Goal: Information Seeking & Learning: Learn about a topic

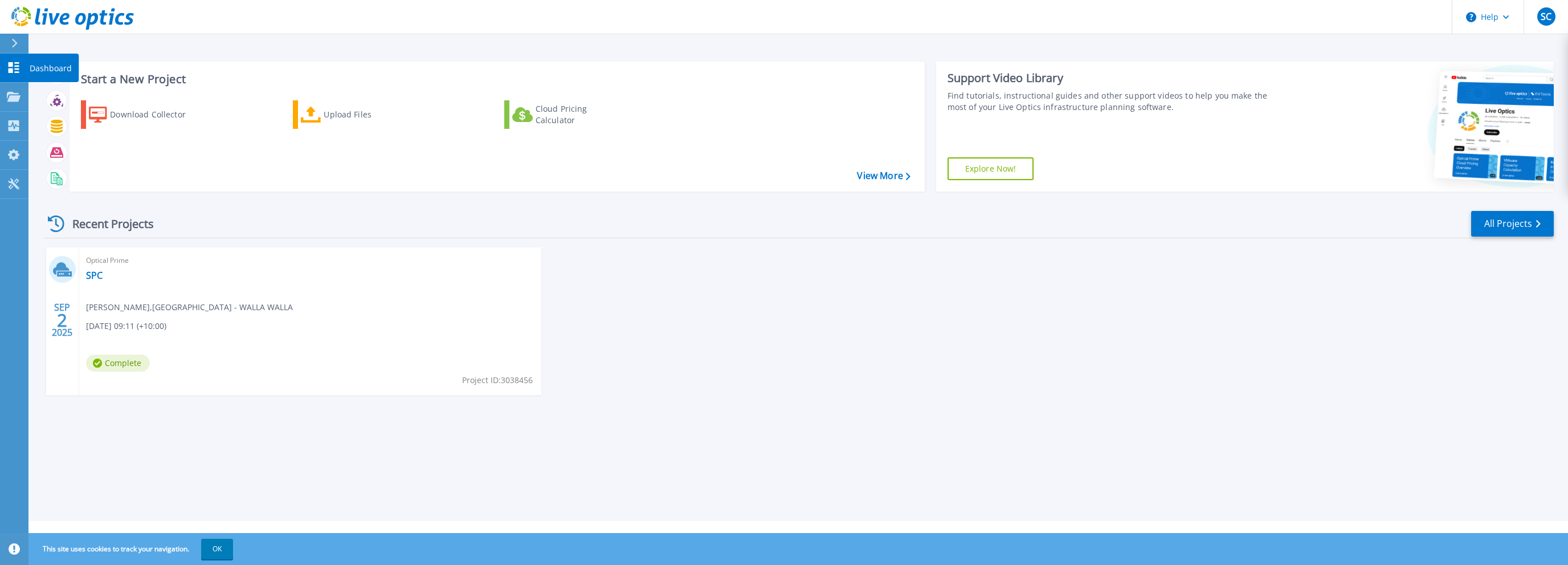
click at [42, 69] on p "Dashboard" at bounding box center [51, 69] width 42 height 29
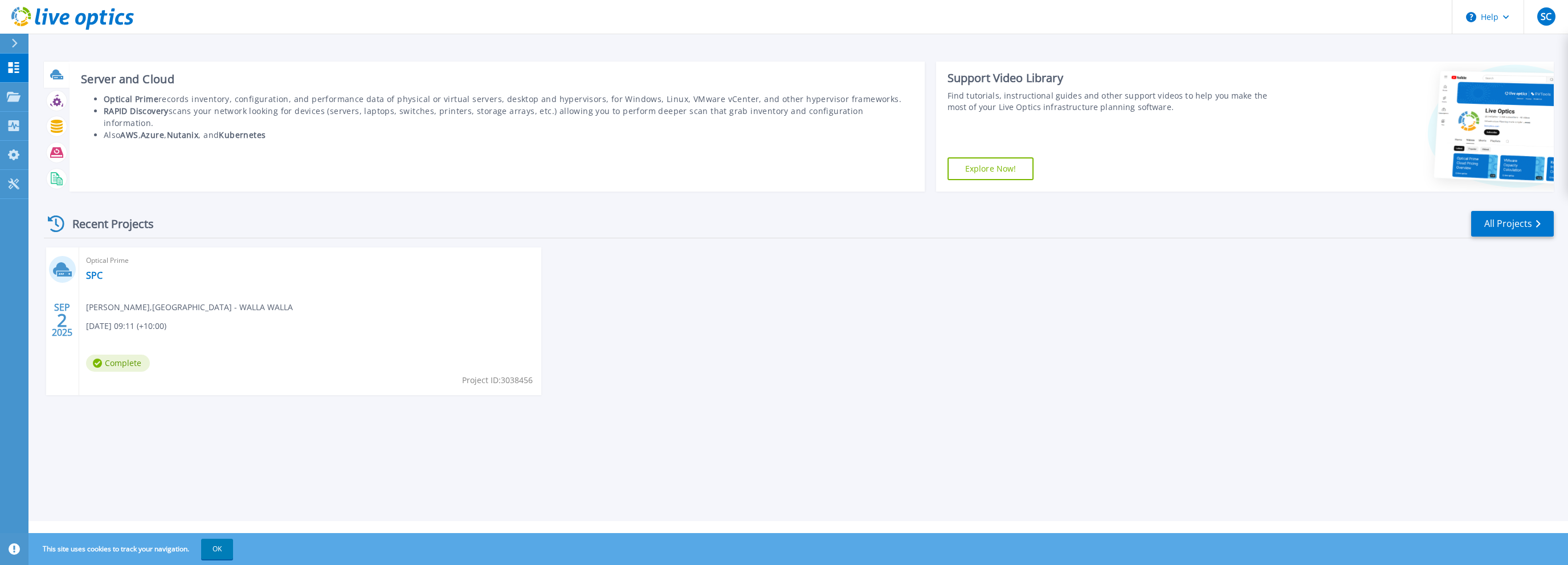
click at [62, 76] on icon at bounding box center [58, 78] width 11 height 3
click at [58, 105] on icon at bounding box center [56, 100] width 13 height 13
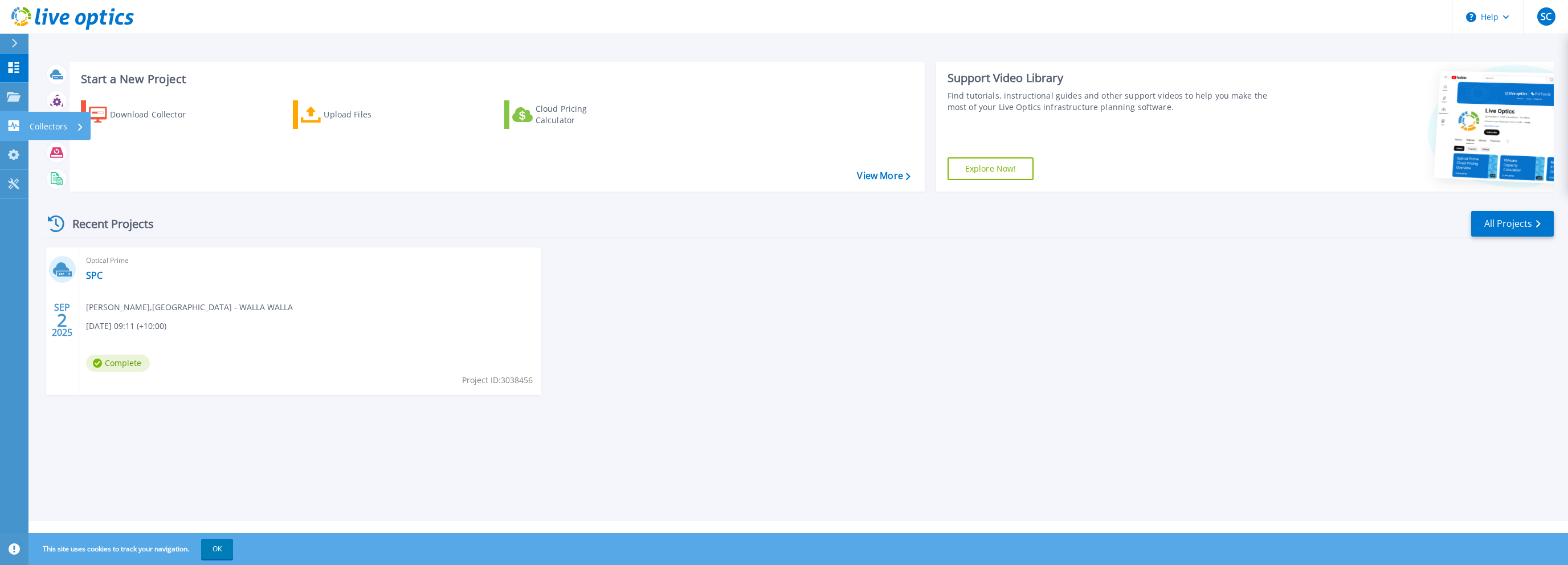
click at [10, 126] on icon at bounding box center [13, 125] width 14 height 11
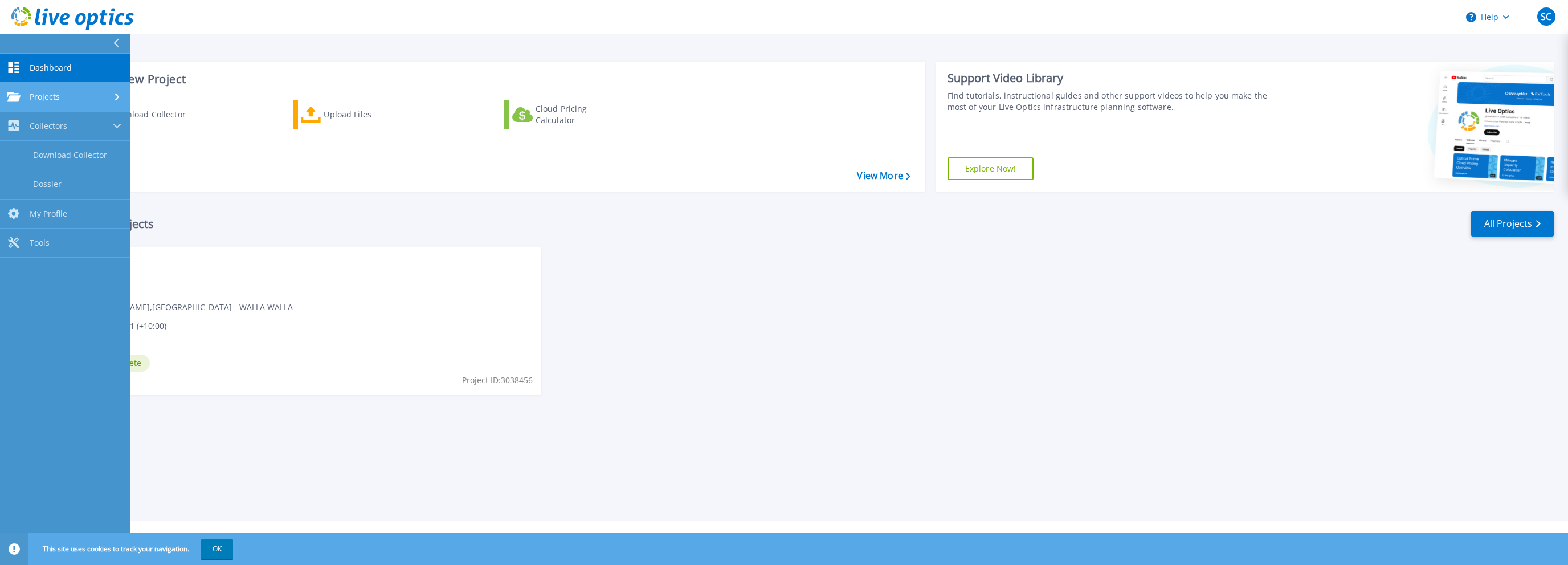
click at [18, 102] on link "Projects Projects" at bounding box center [64, 97] width 130 height 29
drag, startPoint x: 473, startPoint y: 455, endPoint x: 465, endPoint y: 447, distance: 11.3
click at [473, 453] on div "Start a New Project Download Collector Upload Files Cloud Pricing Calculator Vi…" at bounding box center [798, 260] width 1539 height 521
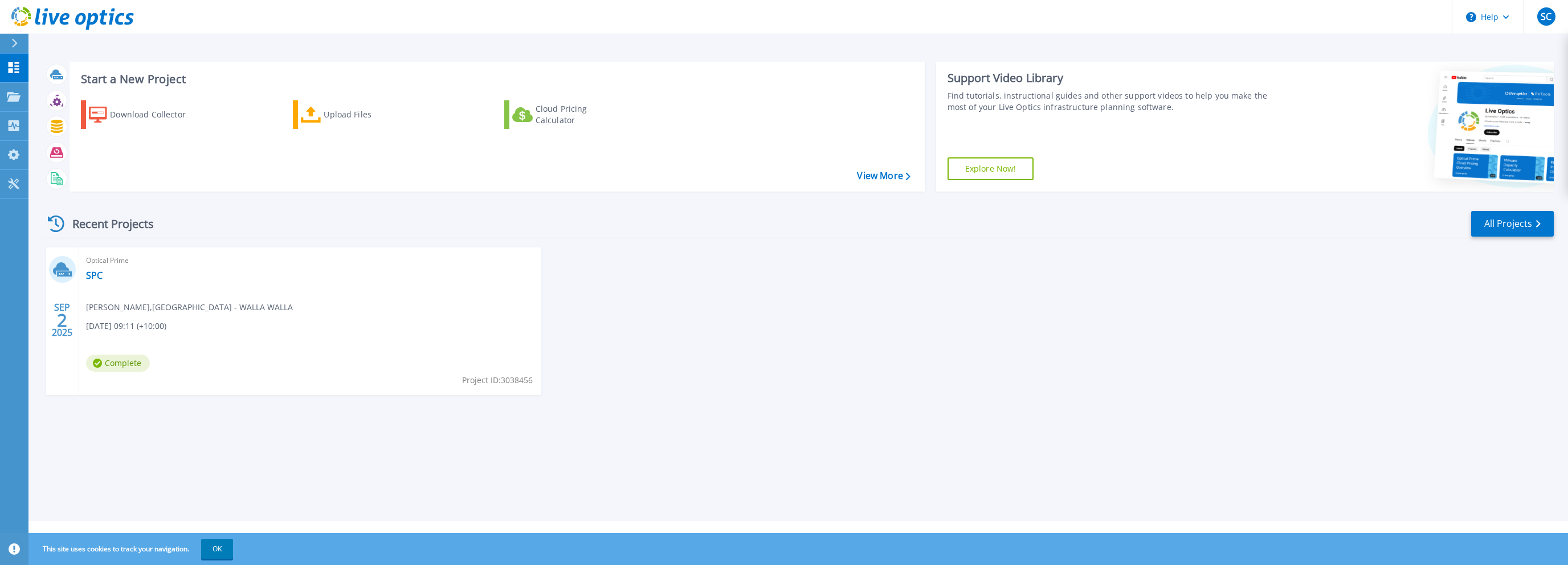
click at [67, 269] on icon at bounding box center [61, 268] width 16 height 12
click at [100, 274] on link "SPC" at bounding box center [94, 275] width 16 height 11
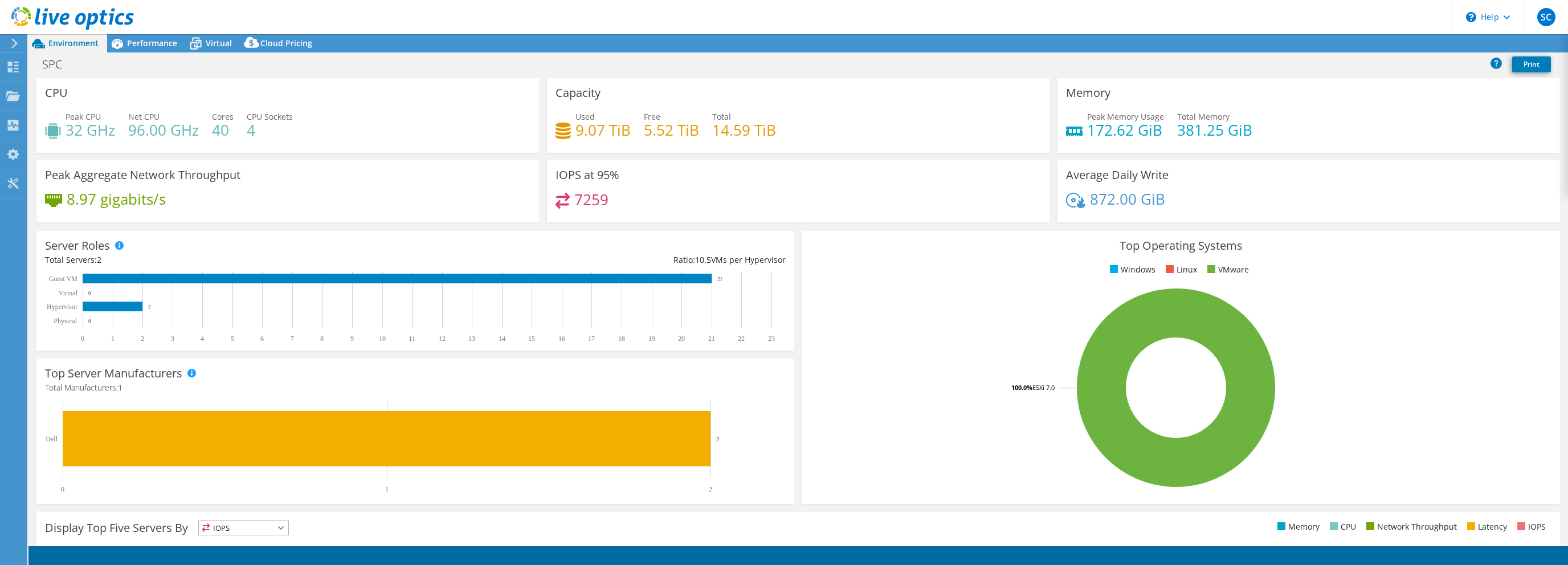
select select "Australia"
select select "AUD"
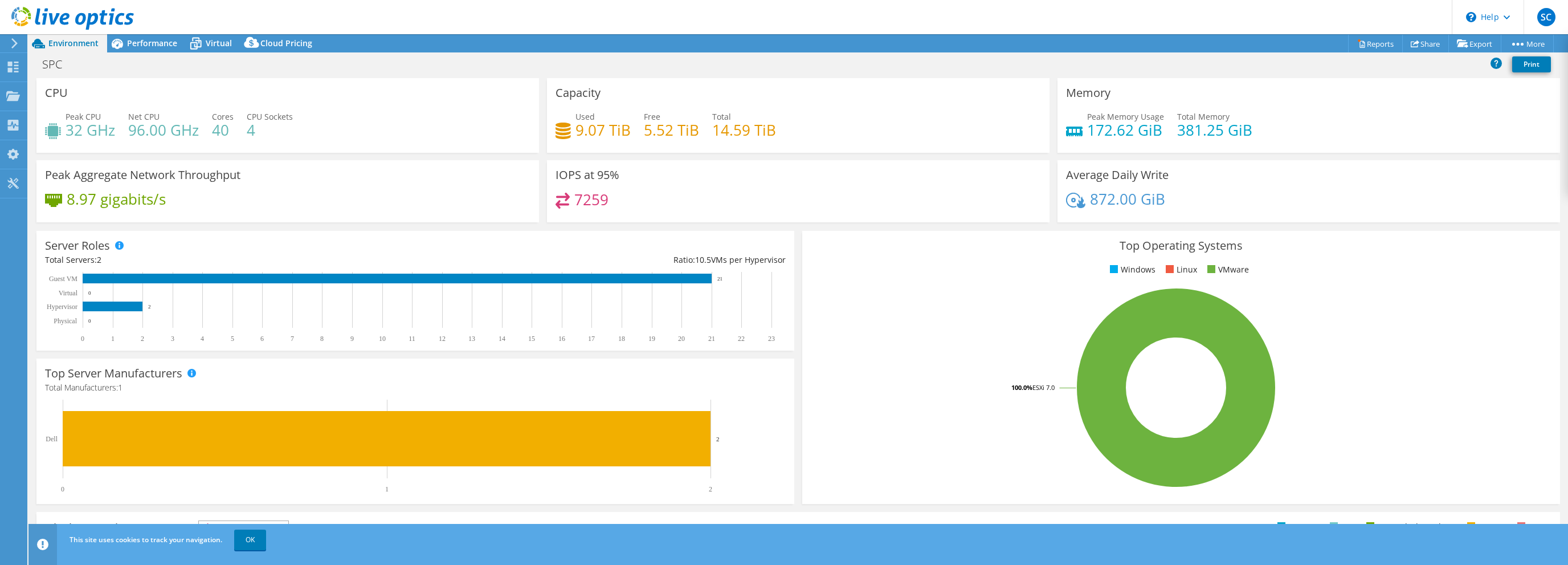
click at [574, 198] on h4 "7259" at bounding box center [591, 199] width 34 height 12
click at [207, 40] on span "Virtual" at bounding box center [219, 42] width 26 height 11
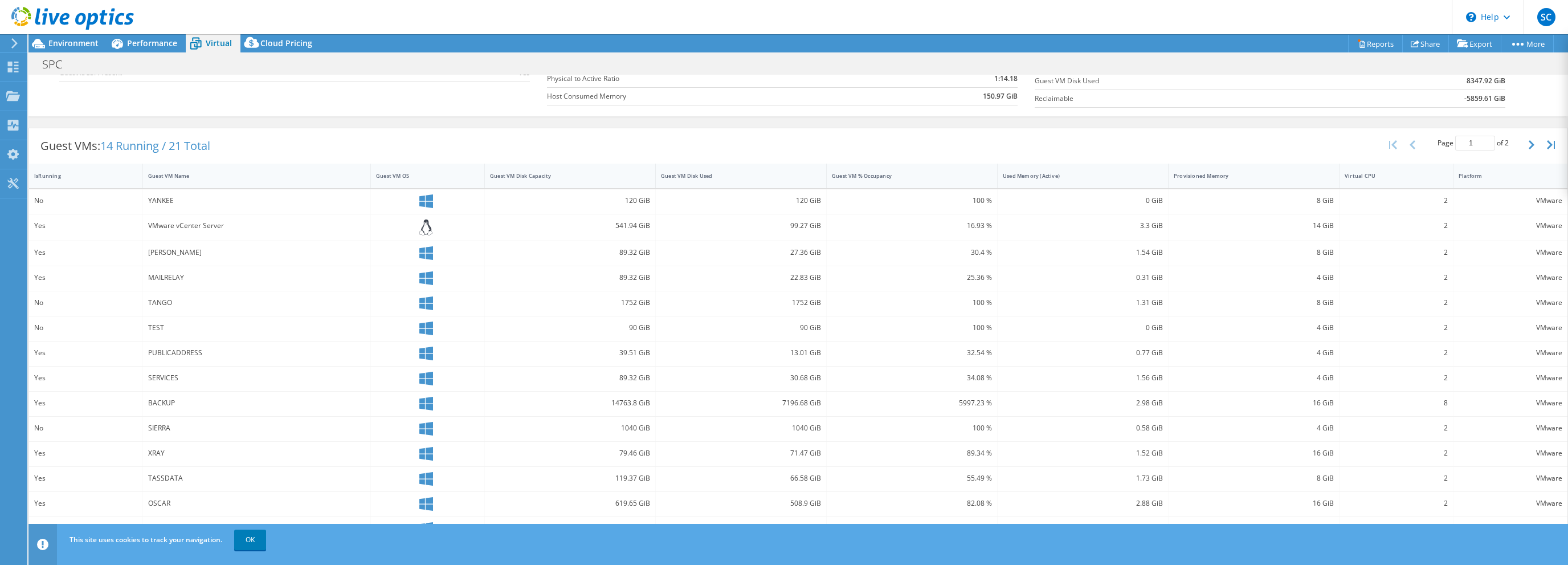
scroll to position [197, 0]
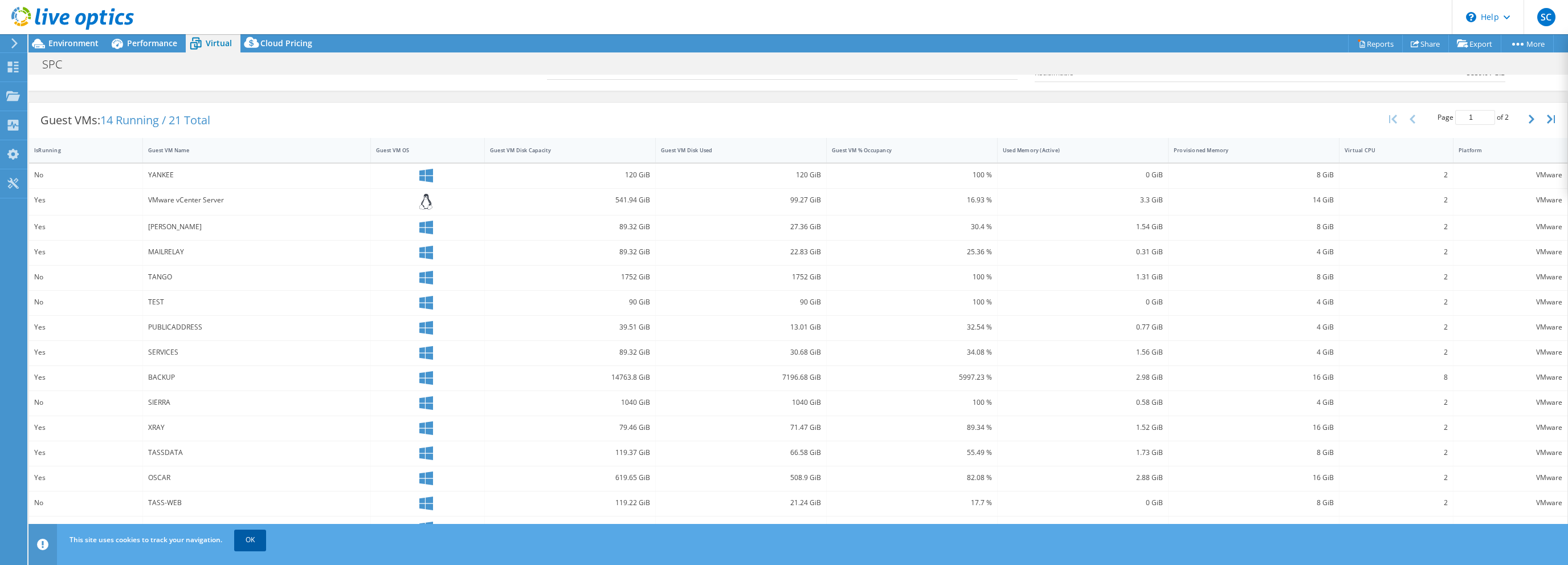
click at [258, 539] on link "OK" at bounding box center [250, 540] width 32 height 20
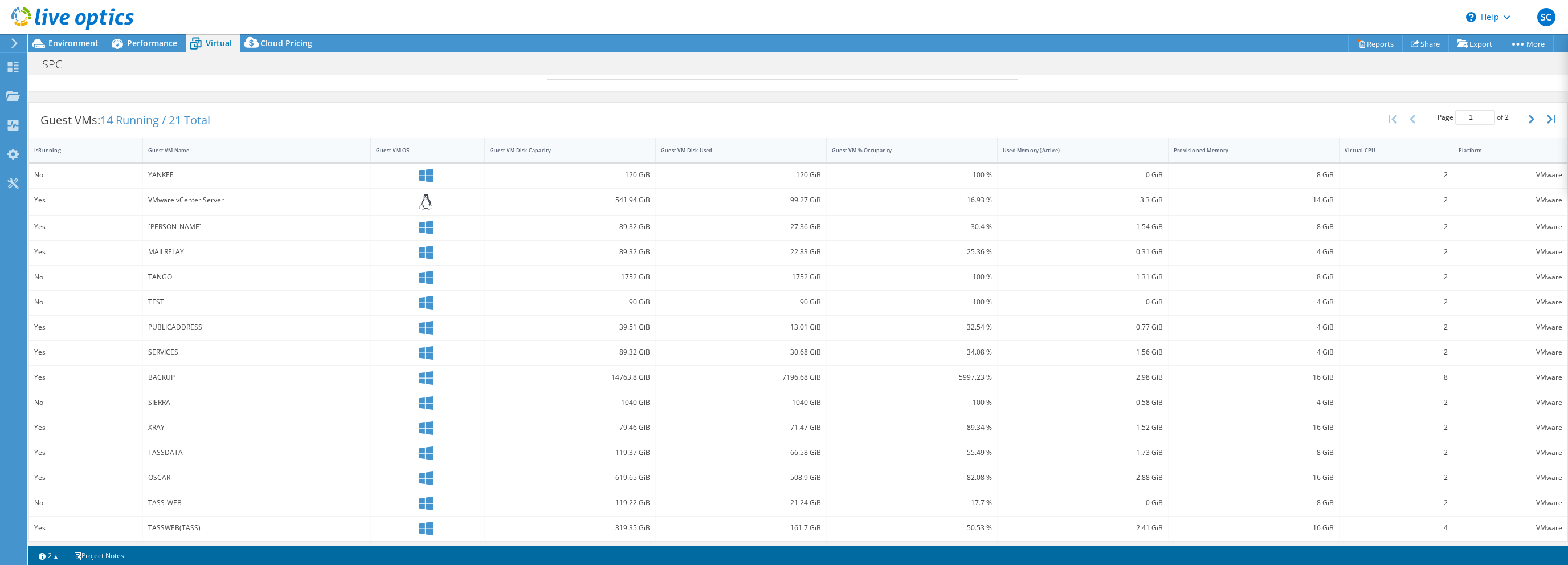
click at [268, 447] on div "TASSDATA" at bounding box center [257, 452] width 217 height 12
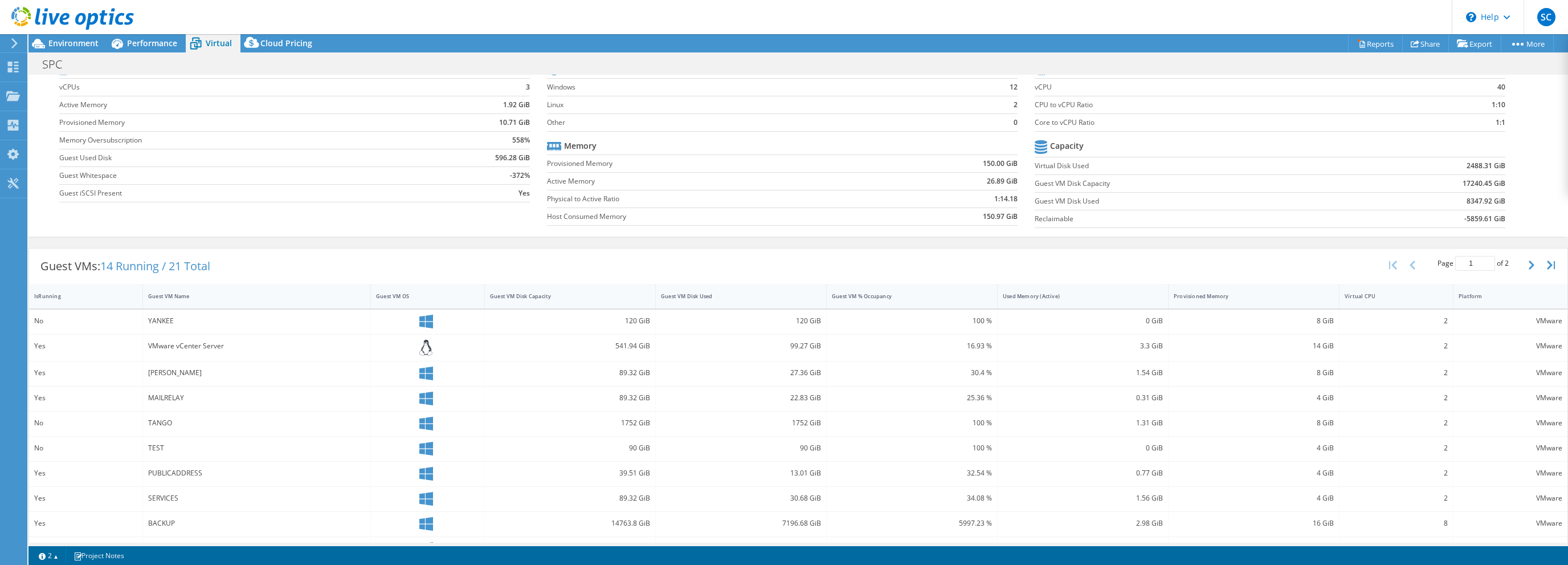
scroll to position [0, 0]
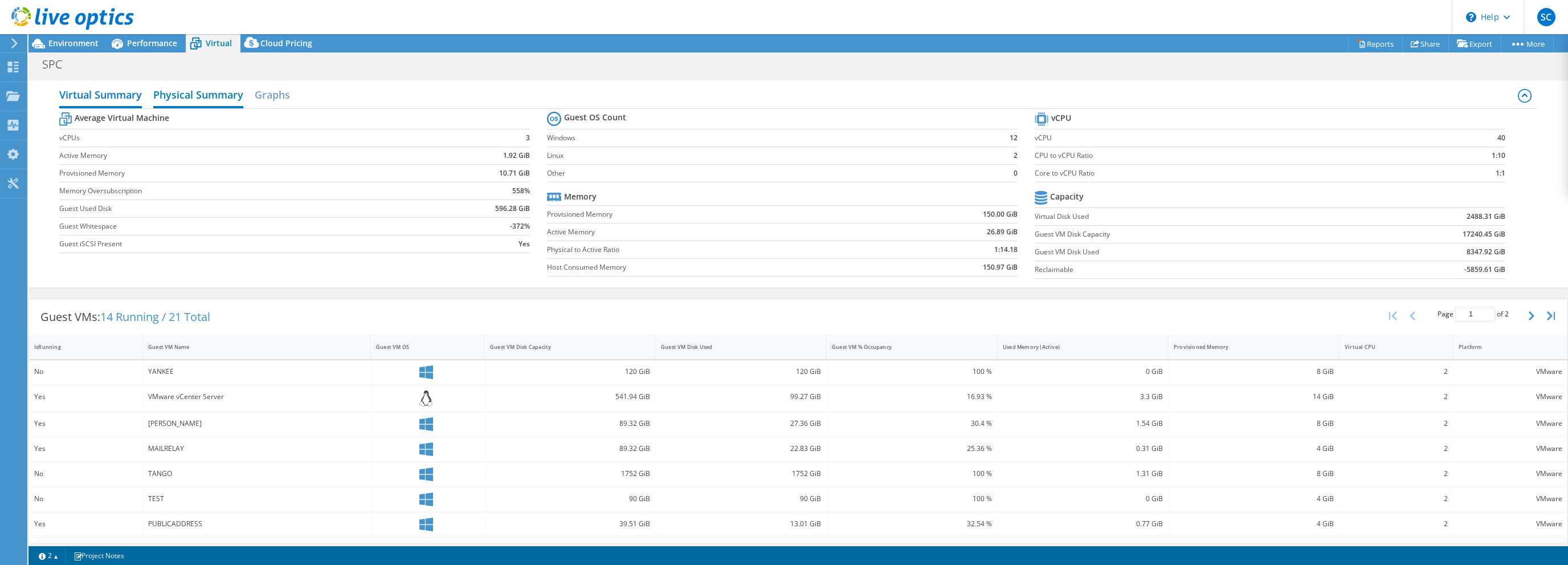
click at [204, 94] on h2 "Physical Summary" at bounding box center [198, 96] width 90 height 25
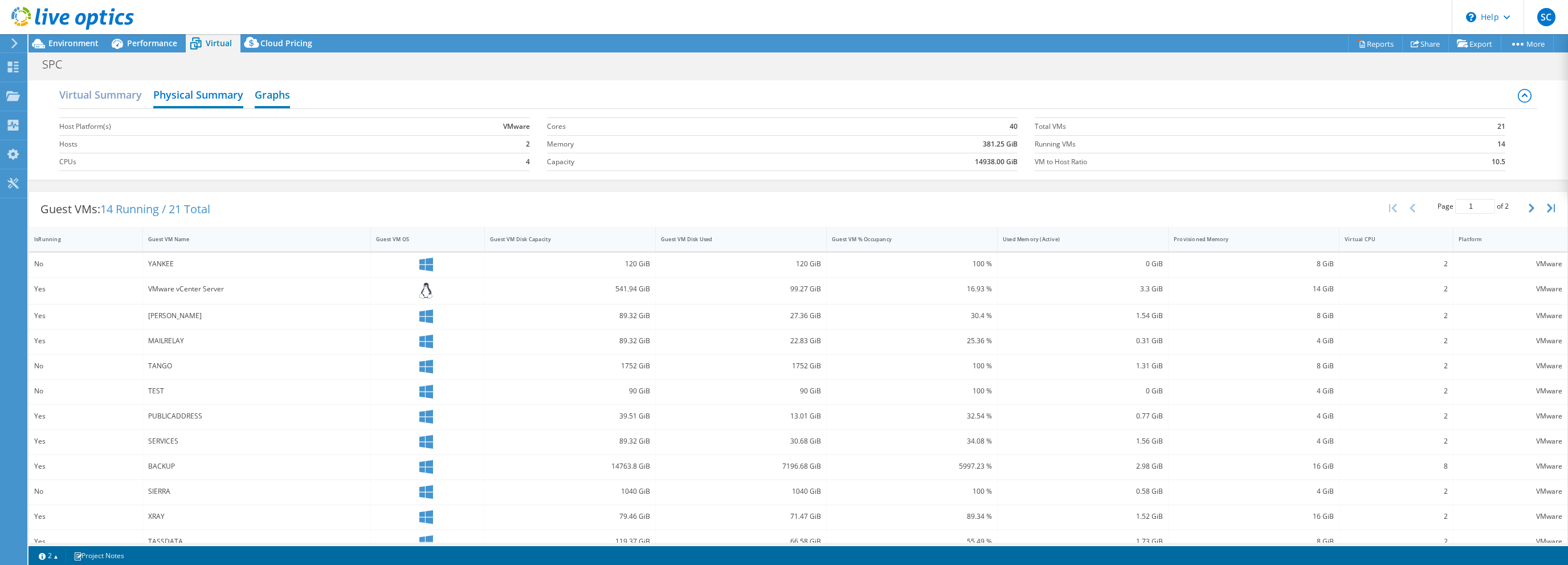
click at [268, 94] on h2 "Graphs" at bounding box center [272, 96] width 35 height 25
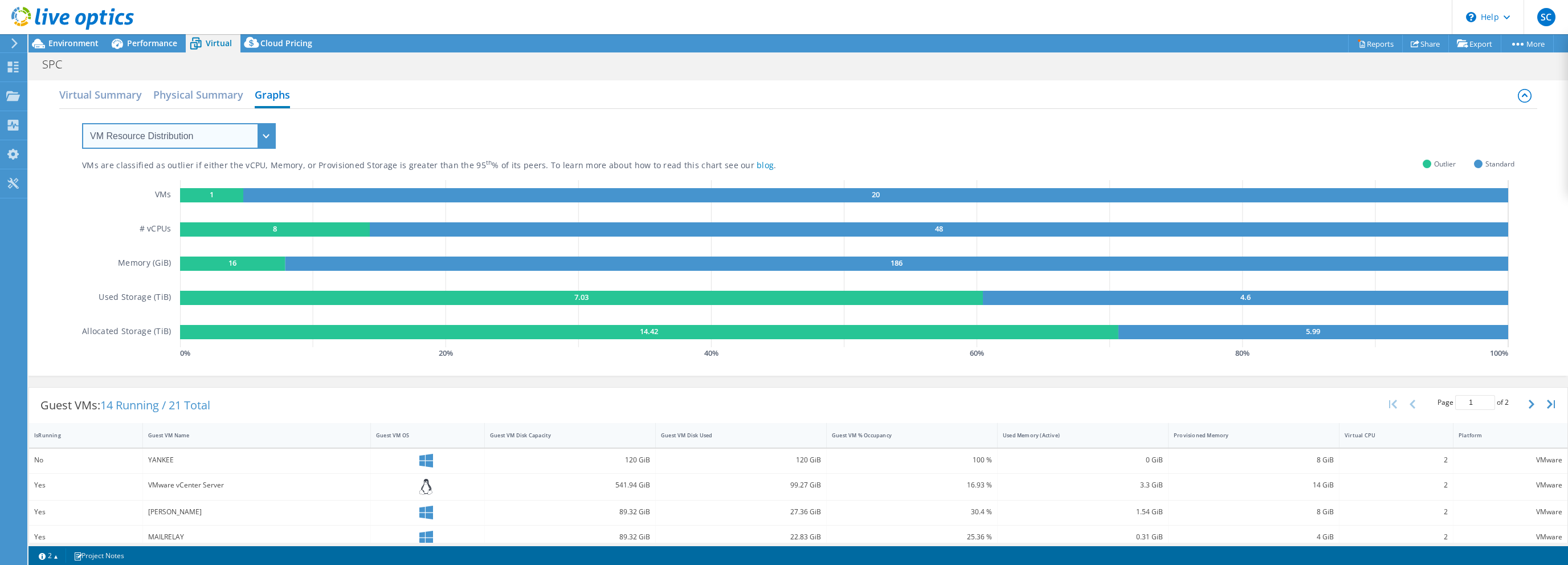
click at [202, 126] on select "VM Resource Distribution Provisioning Contrast Over Provisioning" at bounding box center [179, 136] width 193 height 25
click at [429, 124] on div "VMs are classified as outlier if either the vCPU, Memory, or Provisioned Storag…" at bounding box center [799, 234] width 1433 height 252
click at [135, 47] on span "Performance" at bounding box center [152, 42] width 50 height 11
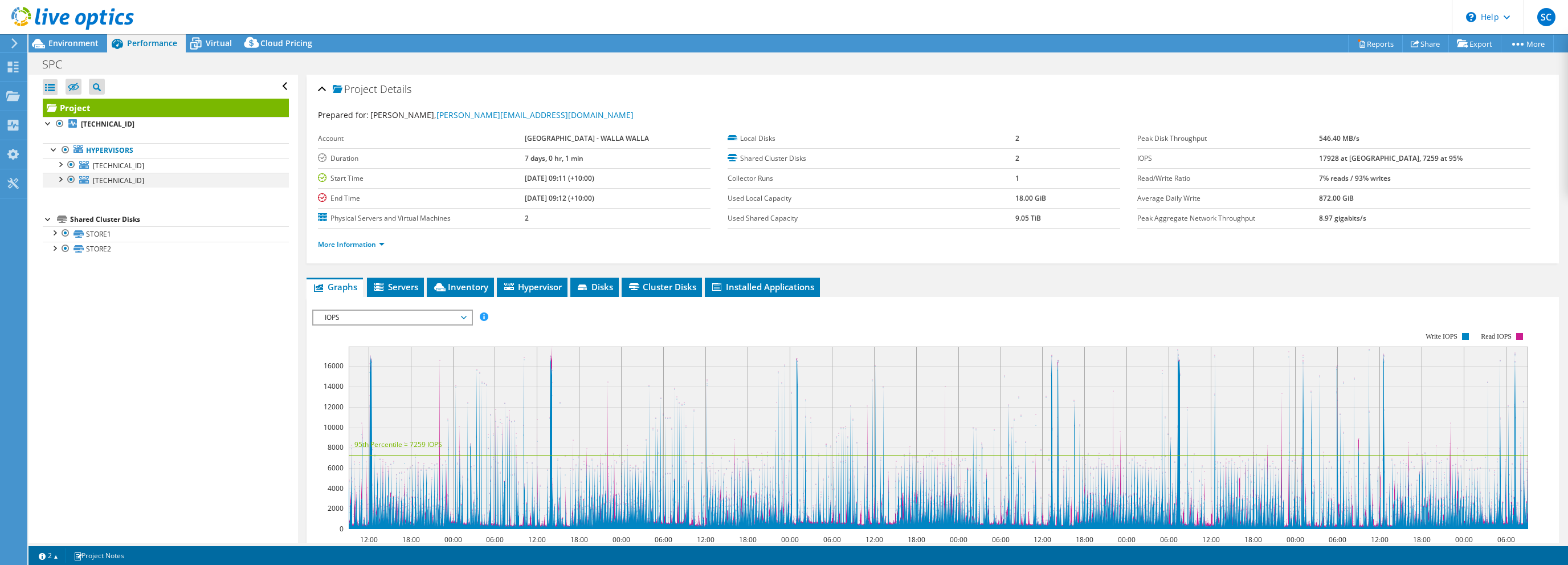
click at [60, 180] on div at bounding box center [60, 179] width 11 height 11
click at [60, 166] on div at bounding box center [60, 163] width 11 height 11
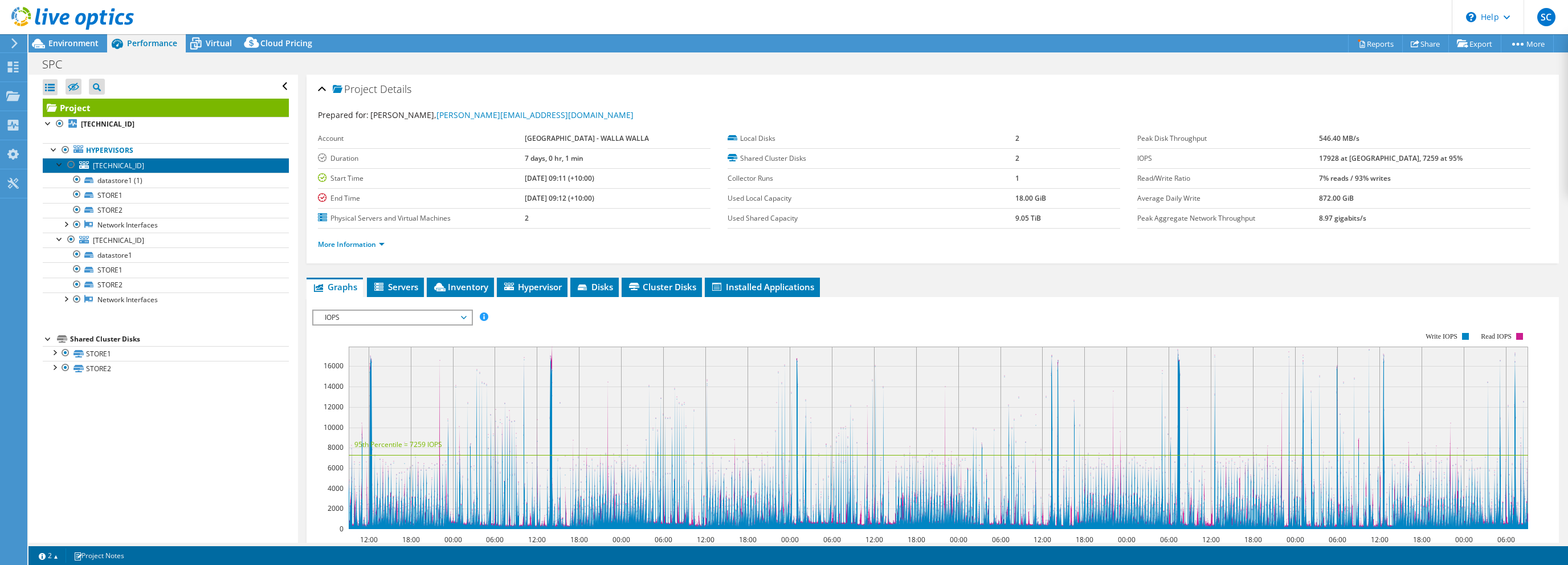
click at [118, 166] on span "[TECHNICAL_ID]" at bounding box center [118, 166] width 51 height 10
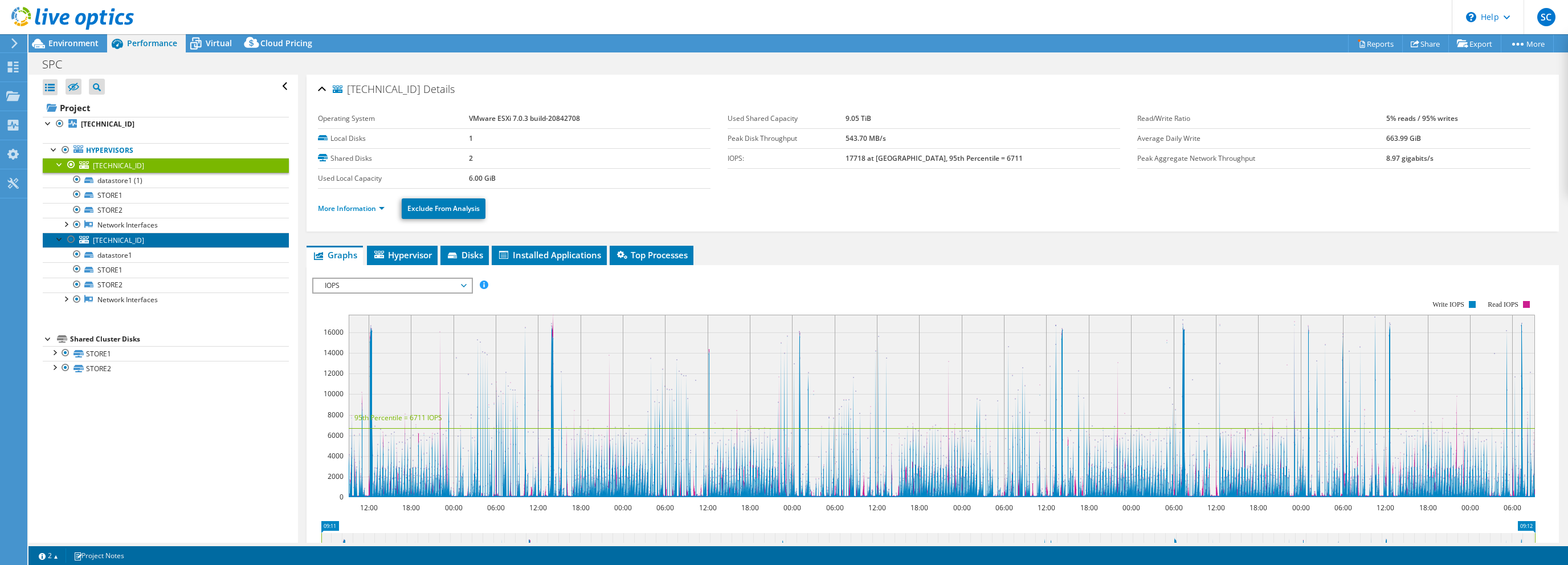
click at [112, 236] on span "[TECHNICAL_ID]" at bounding box center [118, 240] width 51 height 10
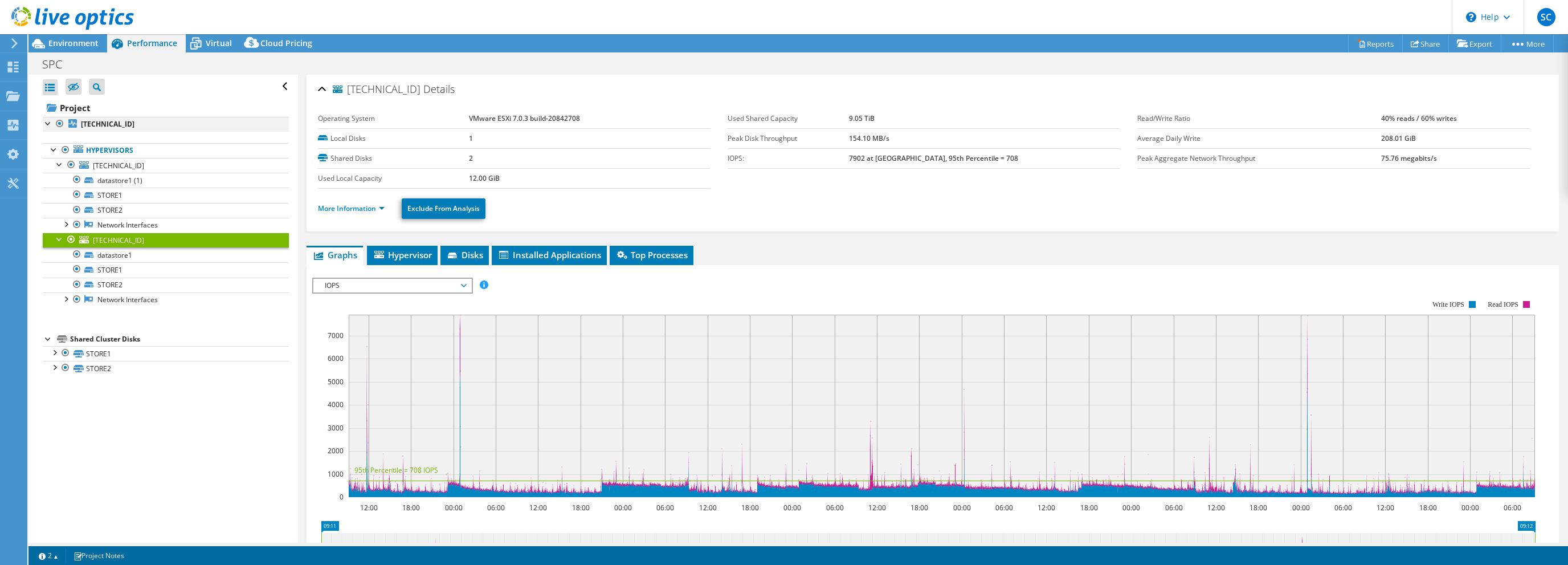
click at [47, 122] on div at bounding box center [48, 122] width 11 height 11
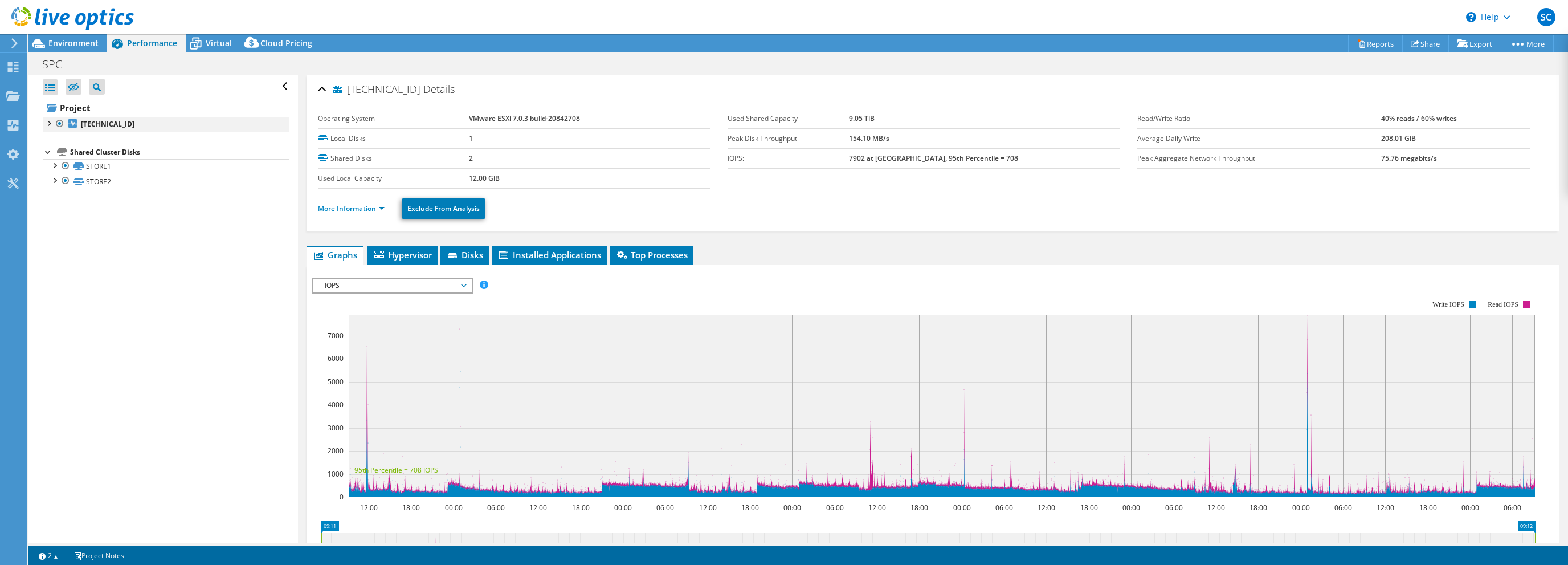
click at [47, 122] on div at bounding box center [48, 122] width 11 height 11
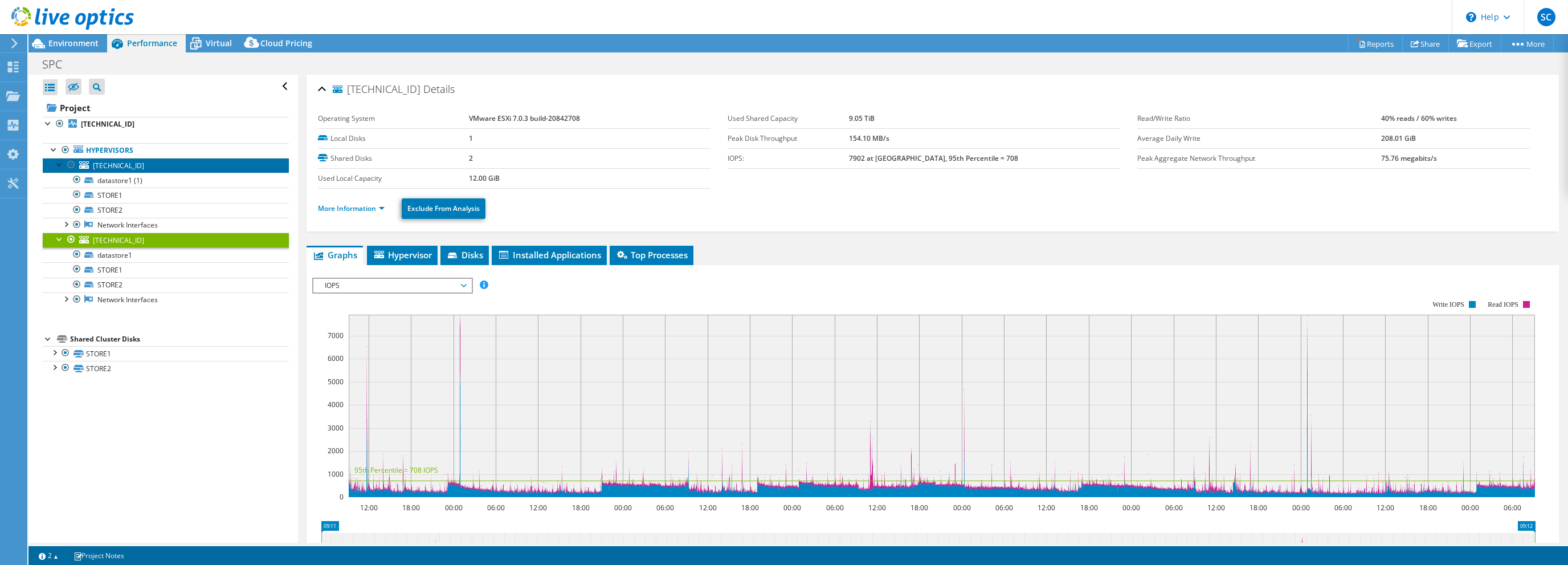
click at [130, 166] on span "[TECHNICAL_ID]" at bounding box center [118, 166] width 51 height 10
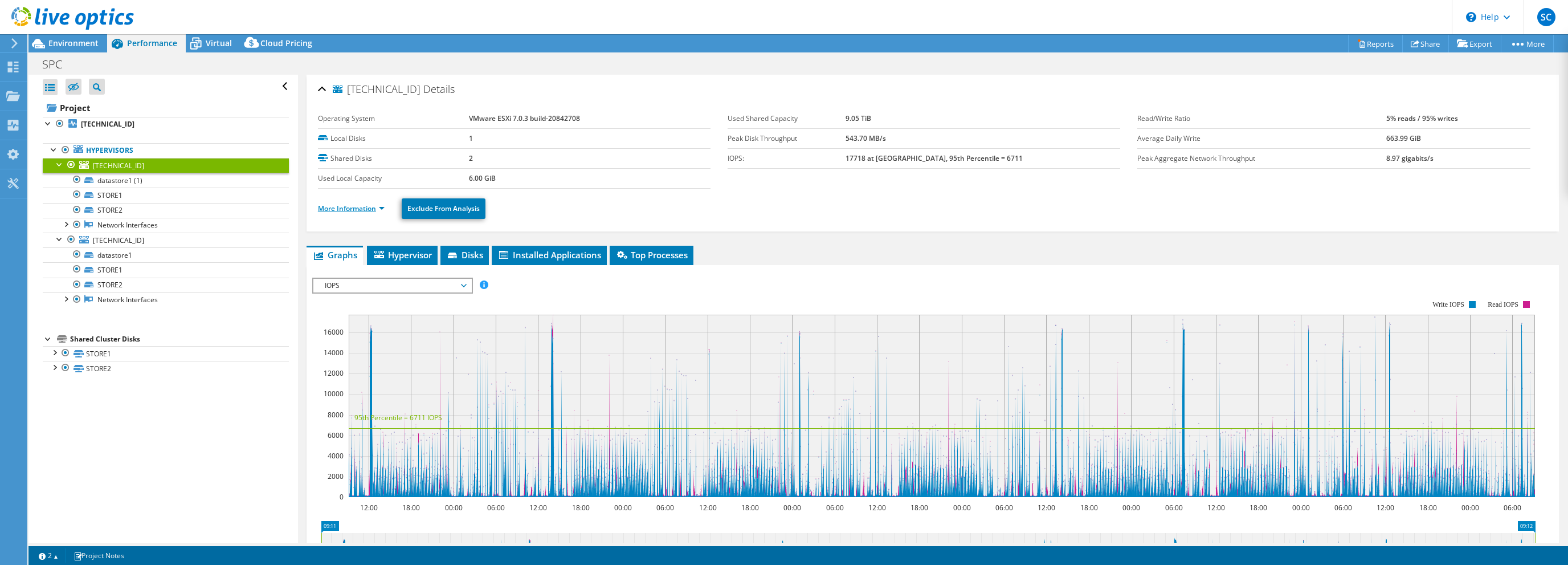
click at [380, 209] on link "More Information" at bounding box center [352, 208] width 67 height 10
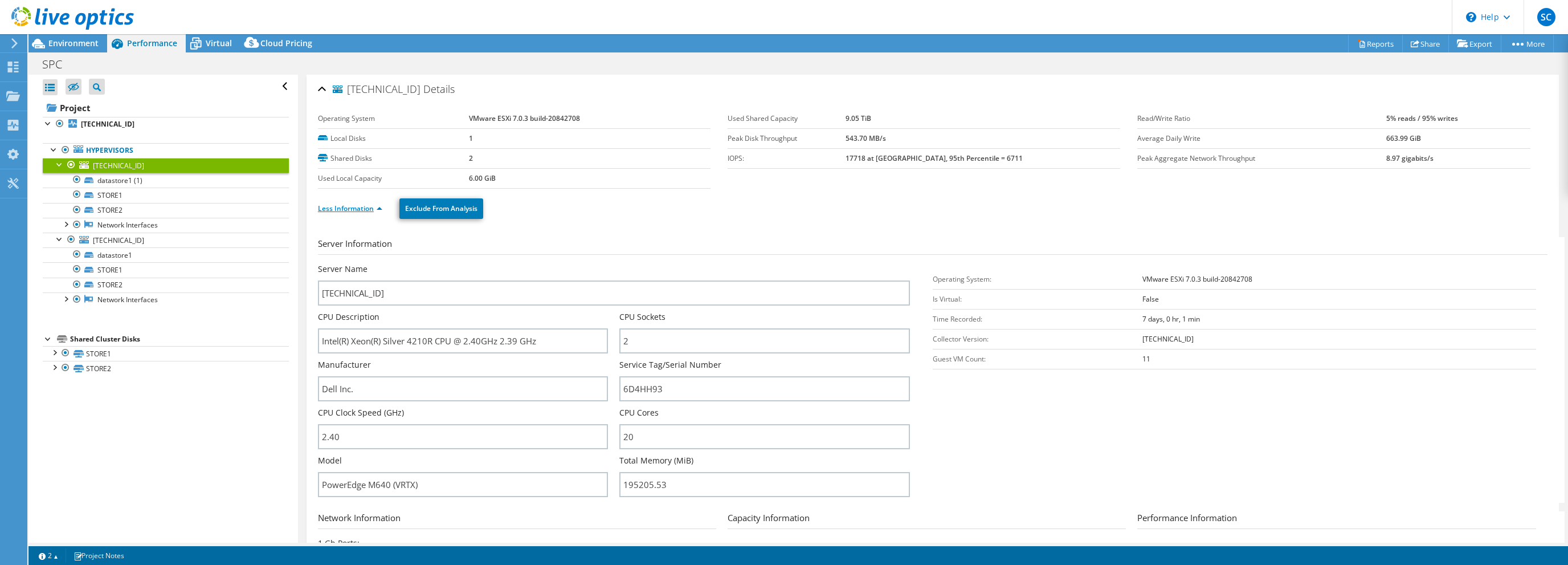
click at [380, 209] on link "Less Information" at bounding box center [350, 208] width 64 height 10
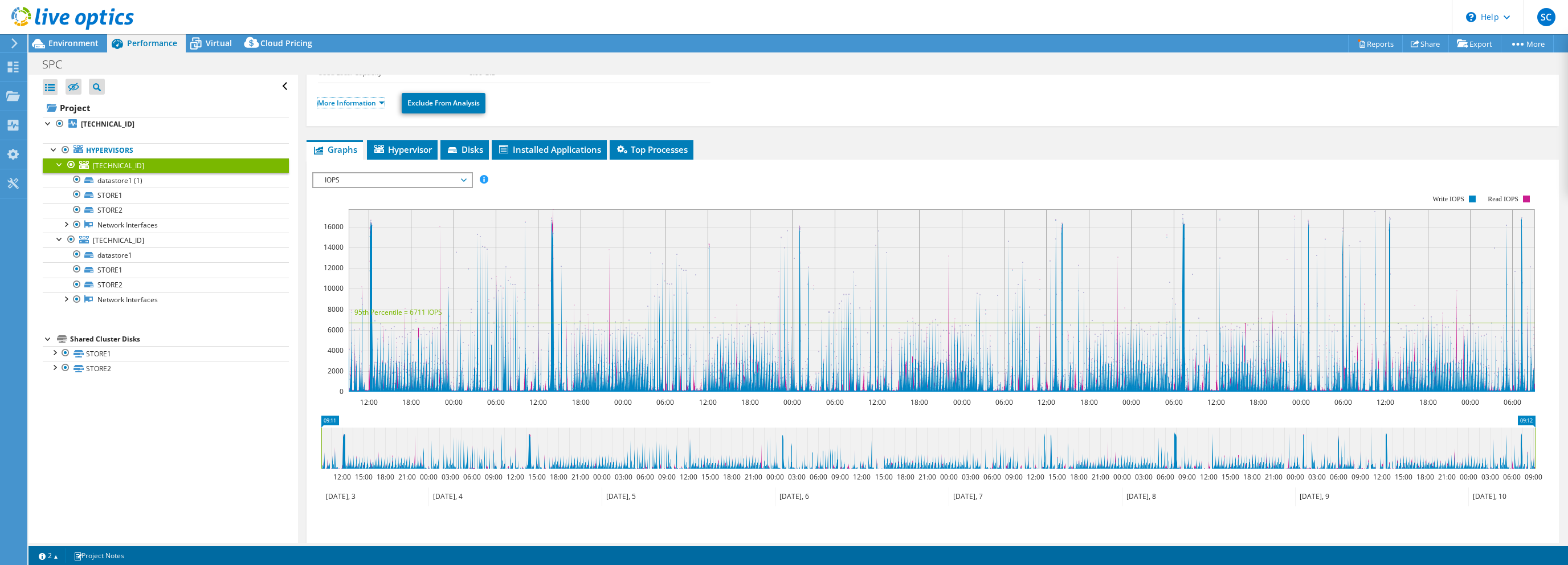
scroll to position [98, 0]
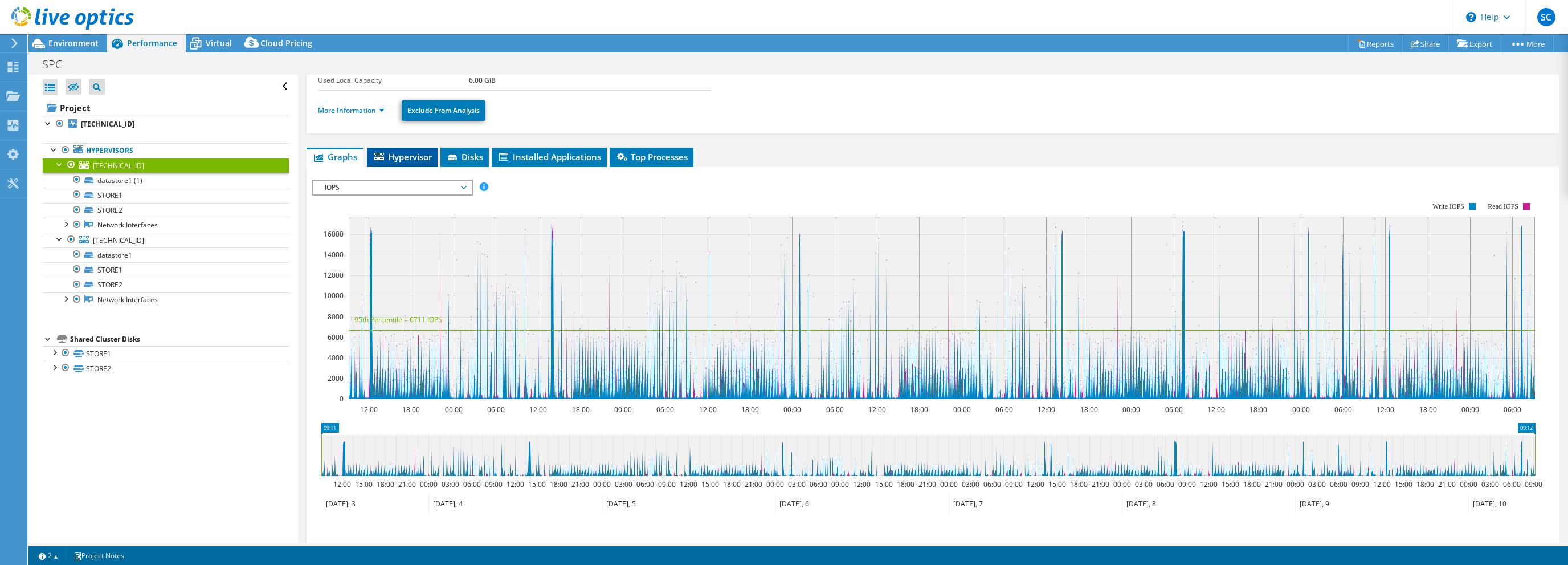
click at [409, 149] on li "Hypervisor" at bounding box center [402, 158] width 71 height 20
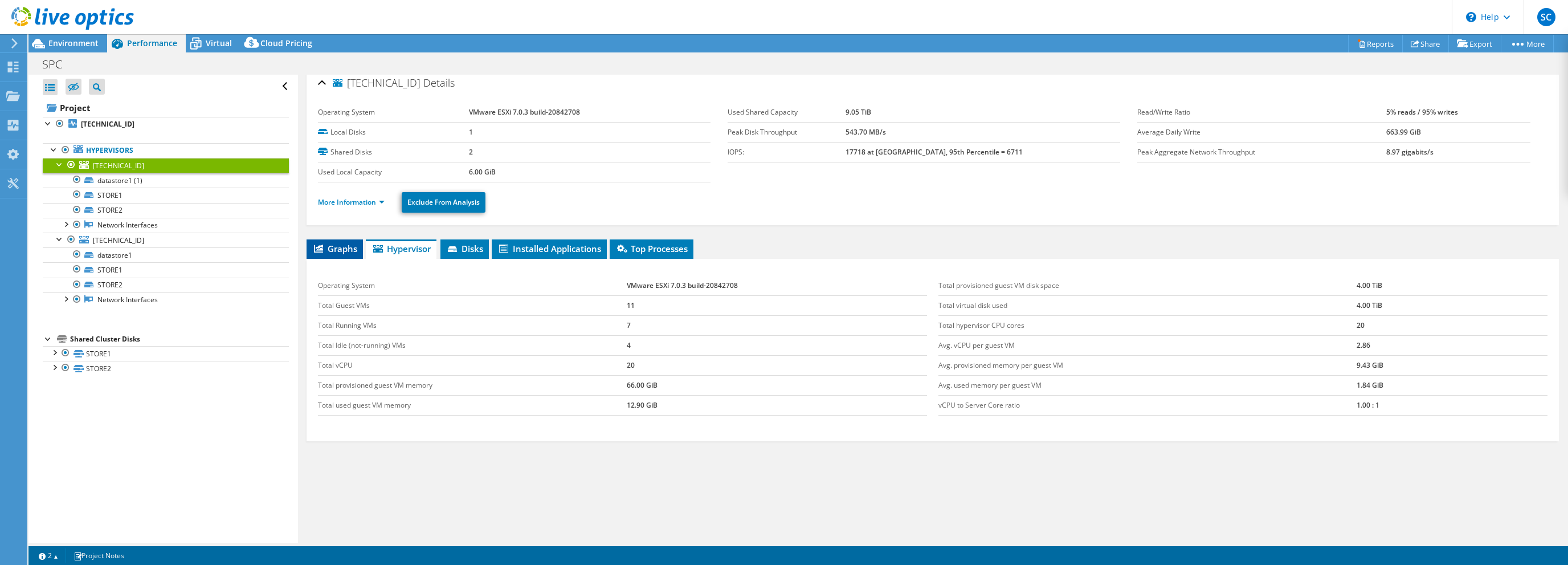
click at [330, 246] on span "Graphs" at bounding box center [334, 249] width 45 height 11
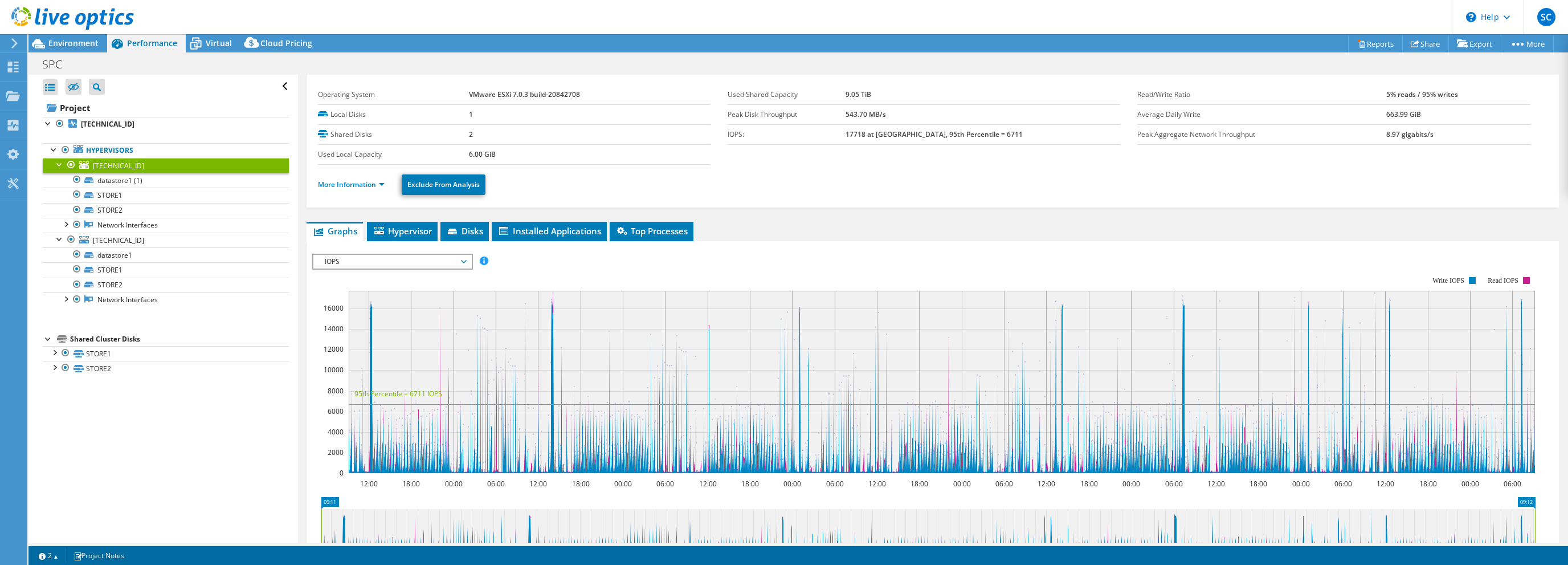
scroll to position [0, 0]
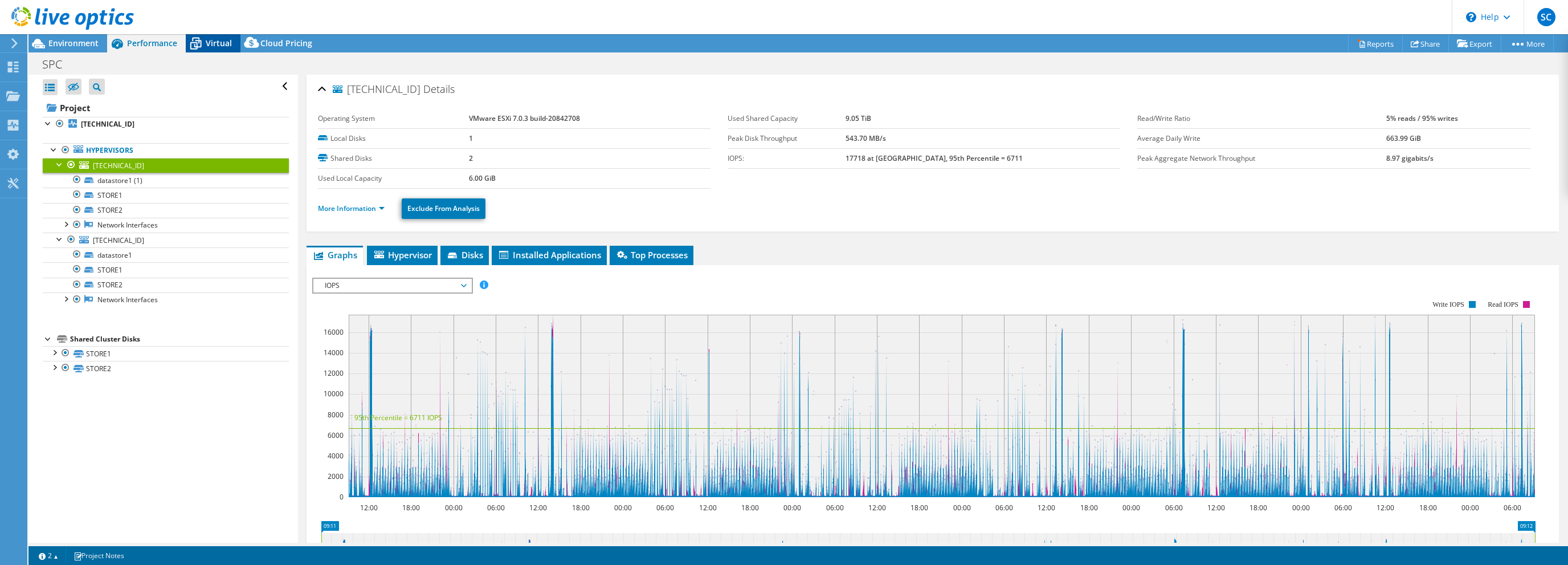
click at [212, 42] on span "Virtual" at bounding box center [219, 42] width 26 height 11
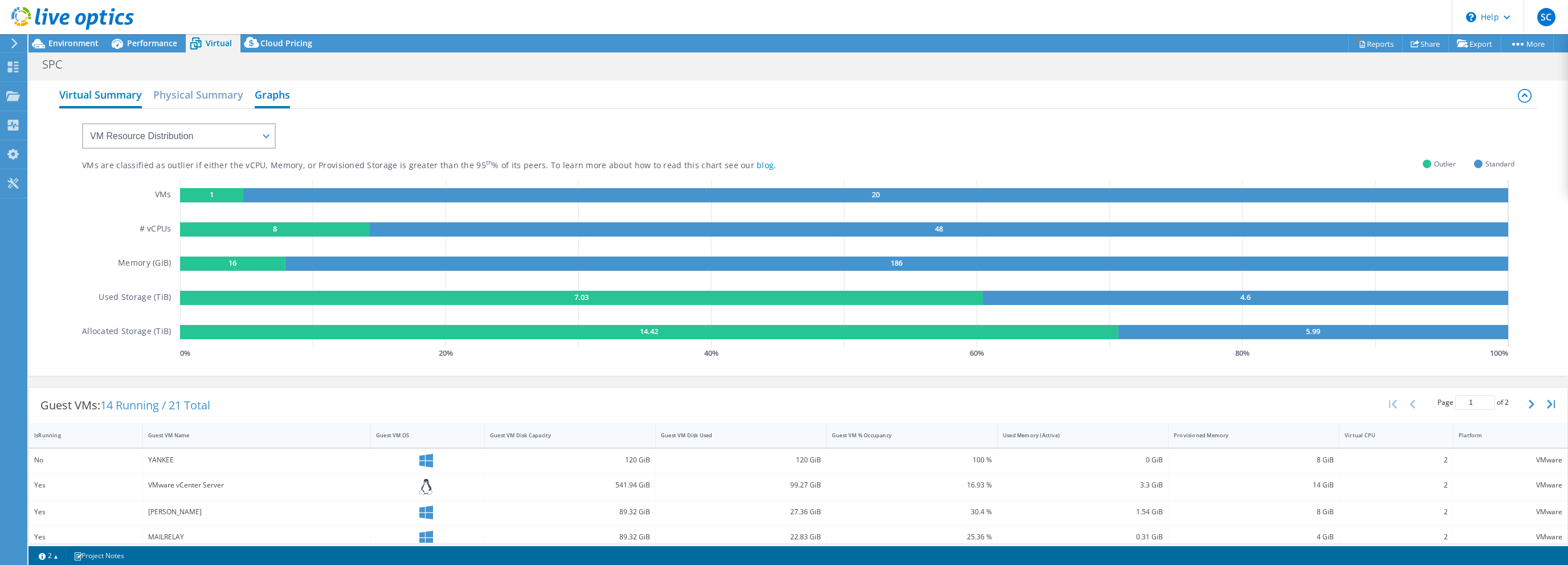
click at [129, 91] on h2 "Virtual Summary" at bounding box center [100, 96] width 82 height 25
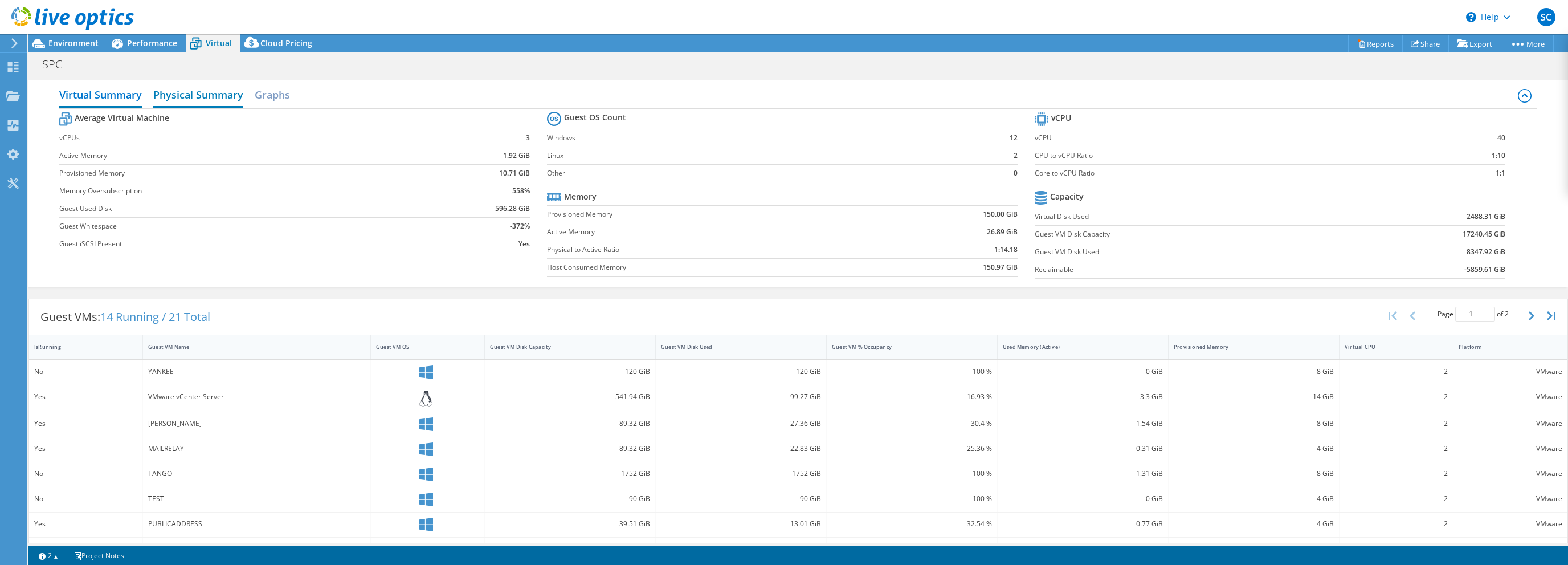
click at [183, 91] on h2 "Physical Summary" at bounding box center [198, 96] width 90 height 25
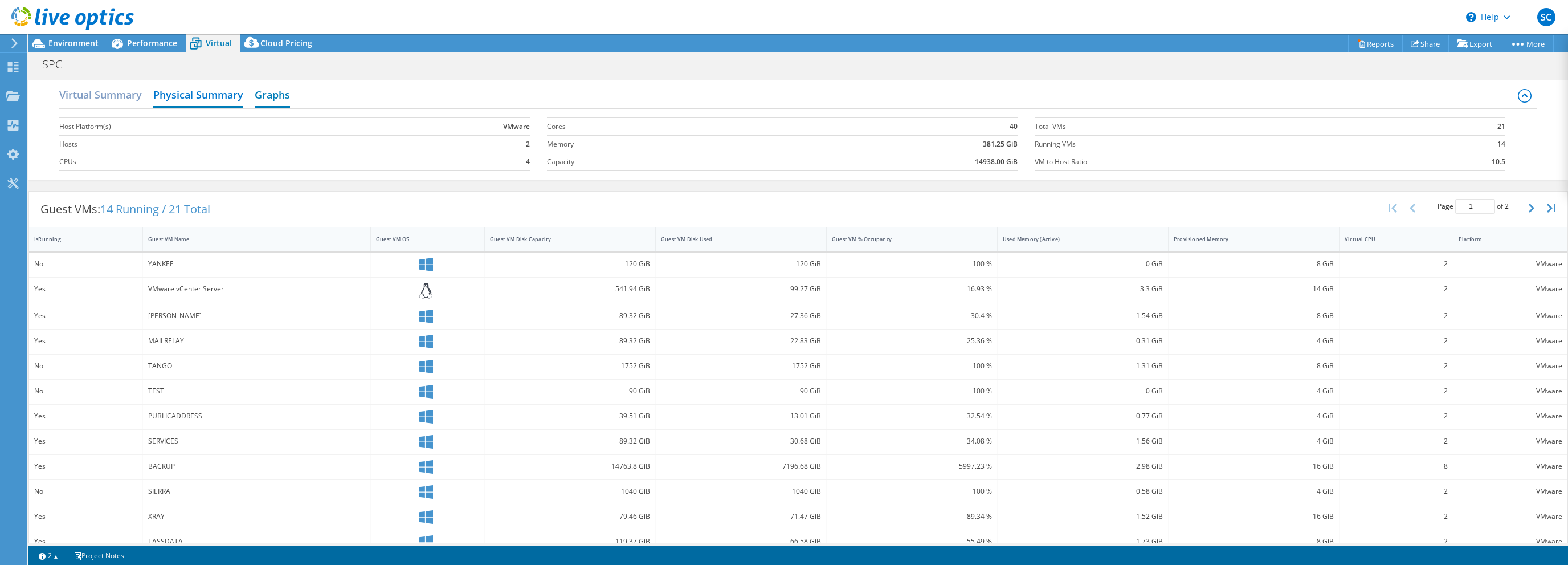
click at [264, 94] on h2 "Graphs" at bounding box center [272, 96] width 35 height 25
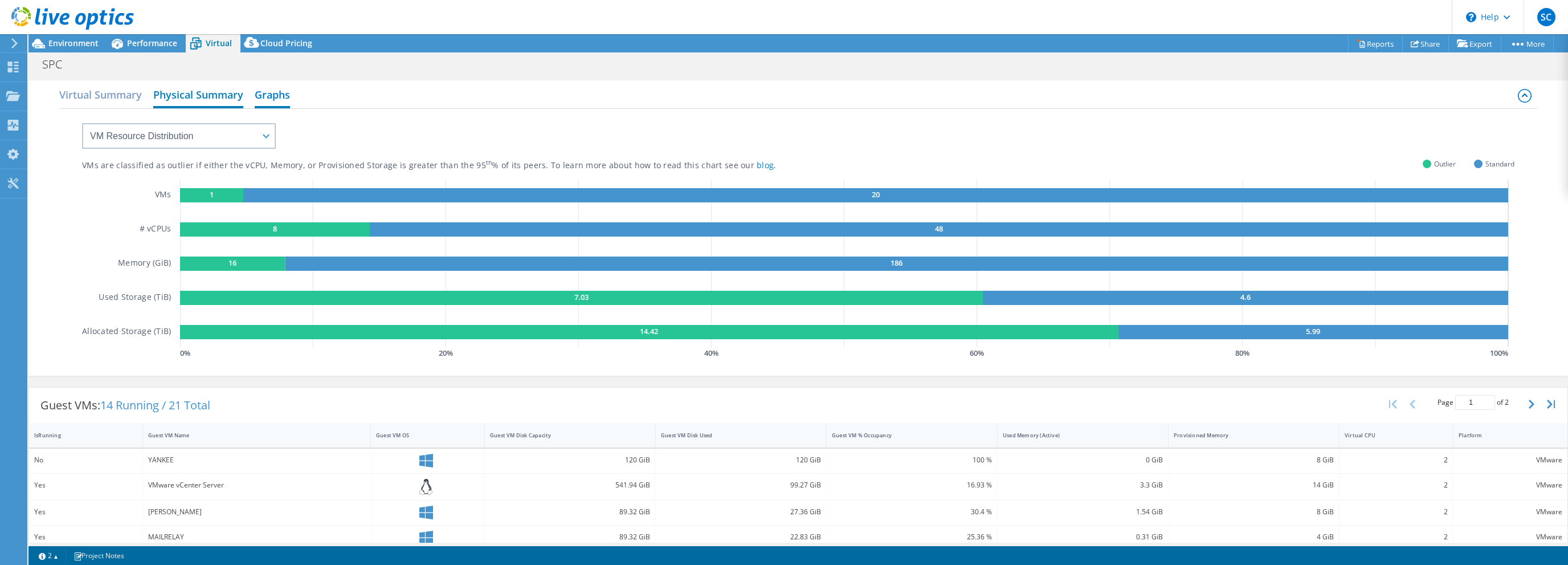
click at [201, 97] on h2 "Physical Summary" at bounding box center [198, 96] width 90 height 25
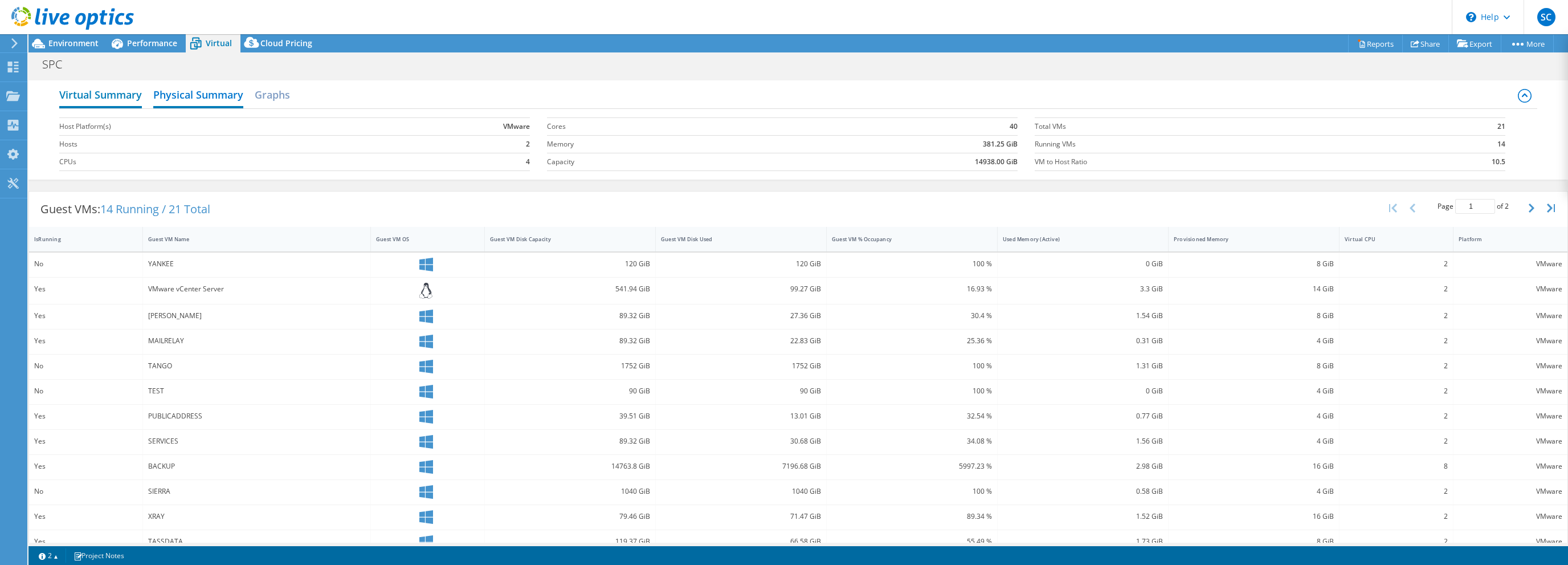
click at [126, 93] on h2 "Virtual Summary" at bounding box center [100, 96] width 82 height 25
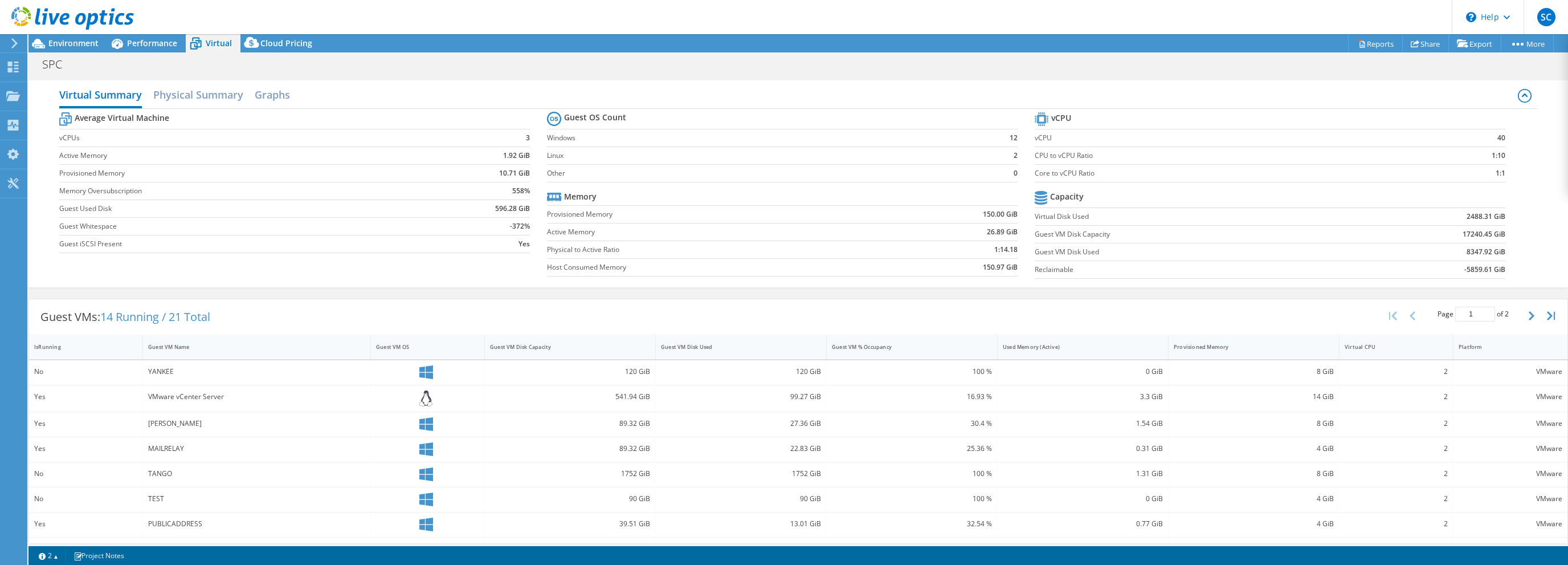
click at [16, 41] on use at bounding box center [15, 43] width 7 height 11
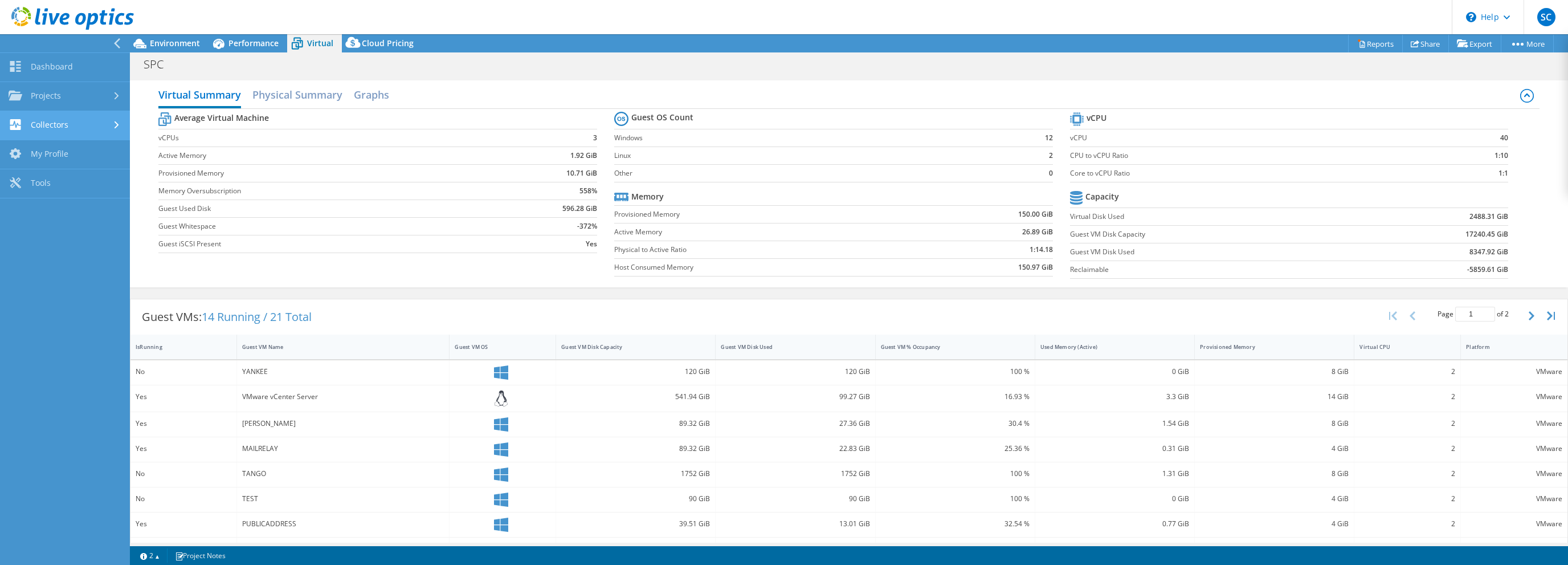
click at [113, 127] on div at bounding box center [117, 125] width 12 height 7
click at [116, 96] on icon at bounding box center [117, 96] width 5 height 7
click at [273, 42] on span "Performance" at bounding box center [253, 42] width 50 height 11
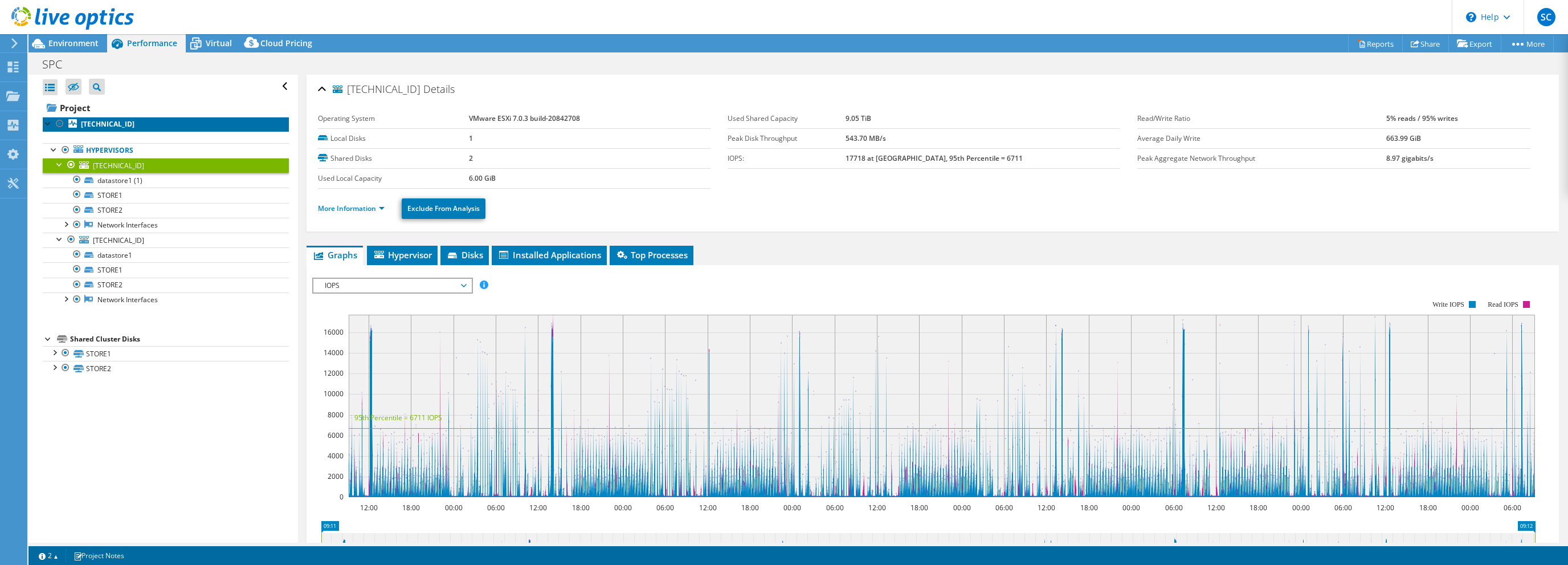
click at [101, 127] on b "[TECHNICAL_ID]" at bounding box center [108, 124] width 54 height 10
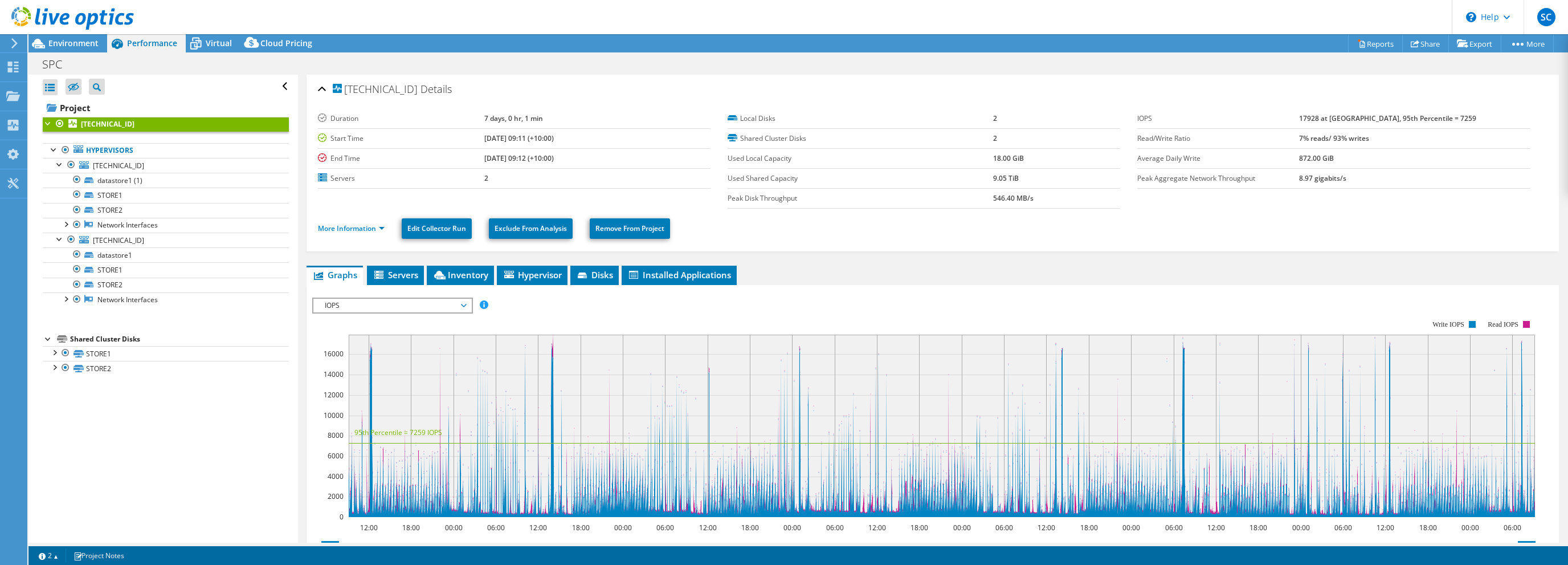
click at [459, 305] on span "IOPS" at bounding box center [392, 305] width 146 height 14
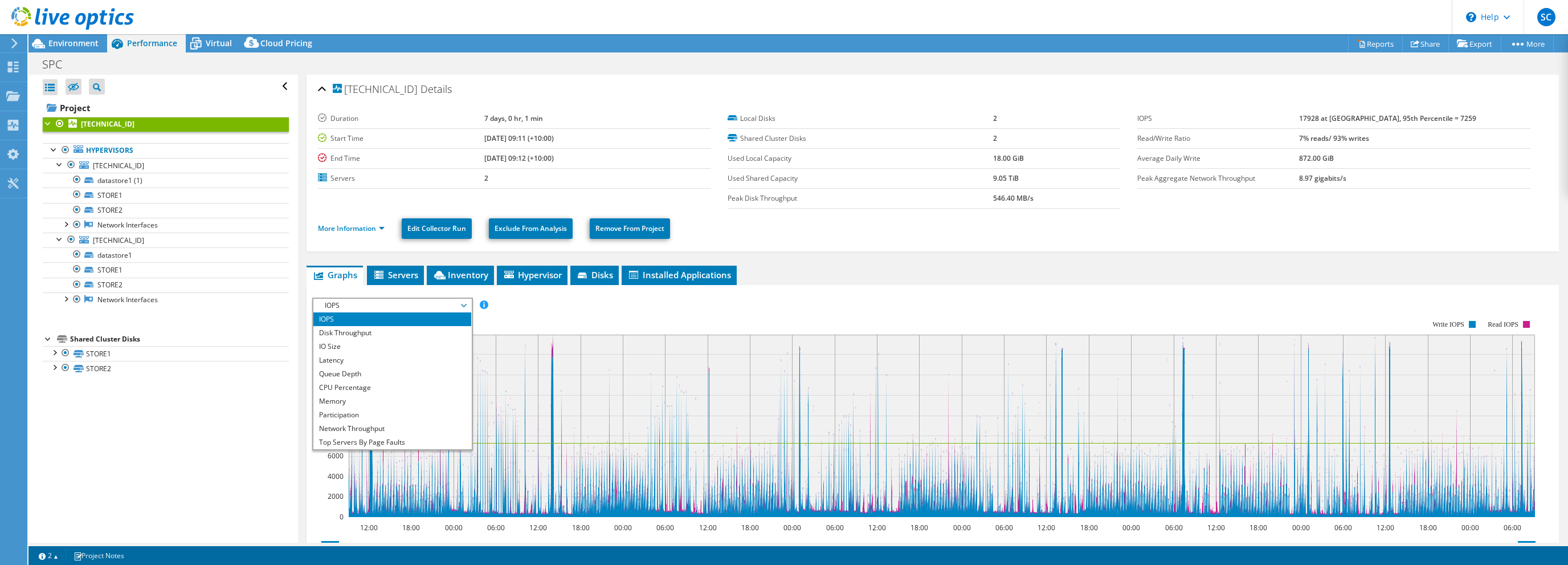
click at [564, 305] on rect at bounding box center [924, 418] width 1224 height 228
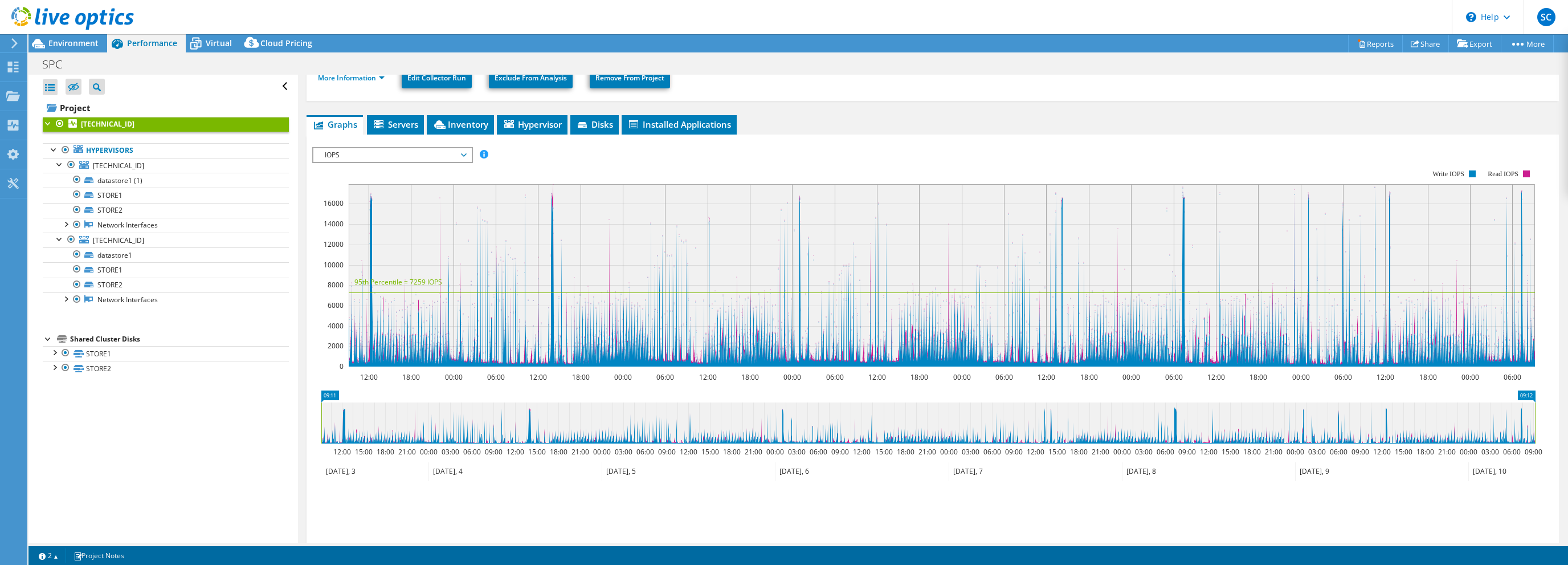
scroll to position [171, 0]
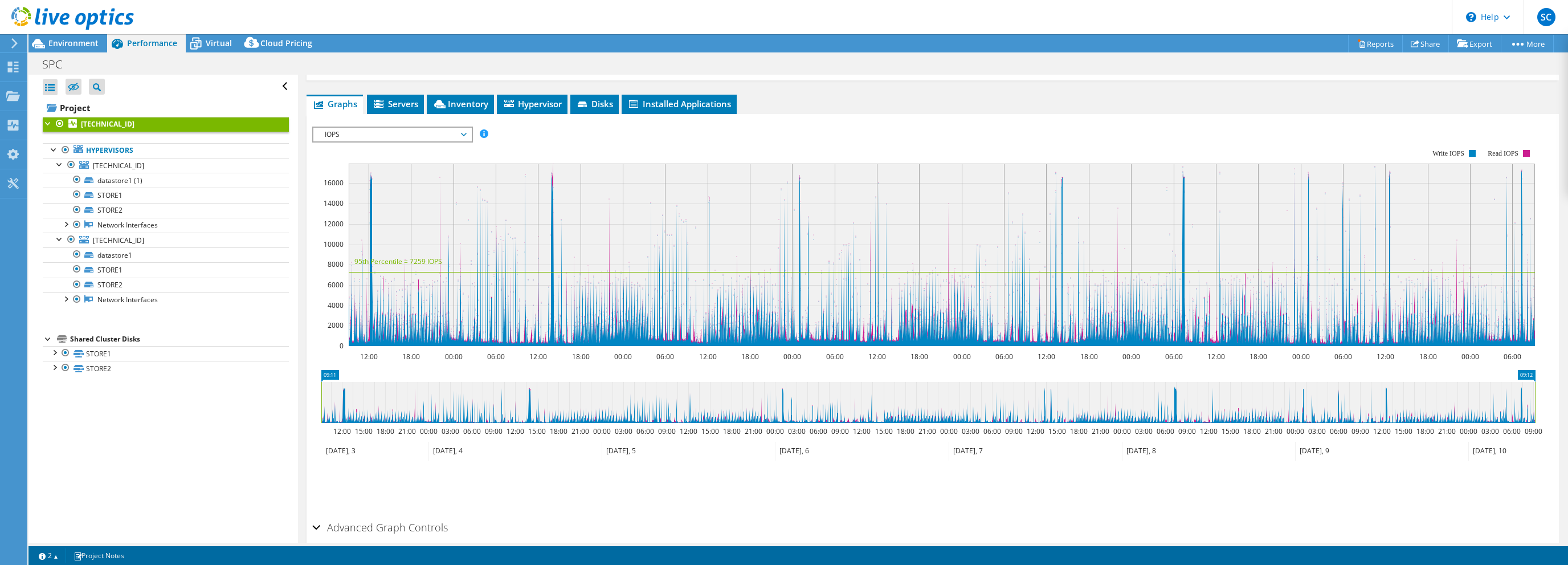
click at [454, 133] on span "IOPS" at bounding box center [392, 134] width 146 height 14
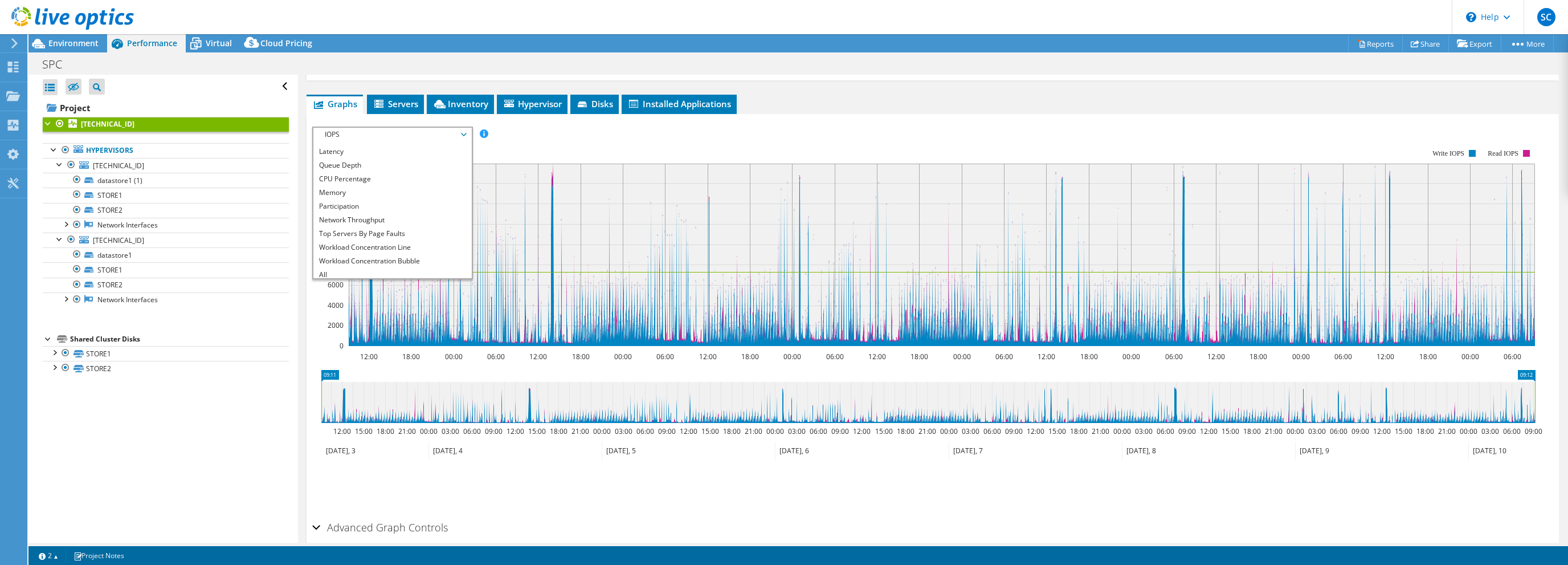
scroll to position [41, 0]
click at [409, 228] on li "Top Servers By Page Faults" at bounding box center [392, 230] width 157 height 14
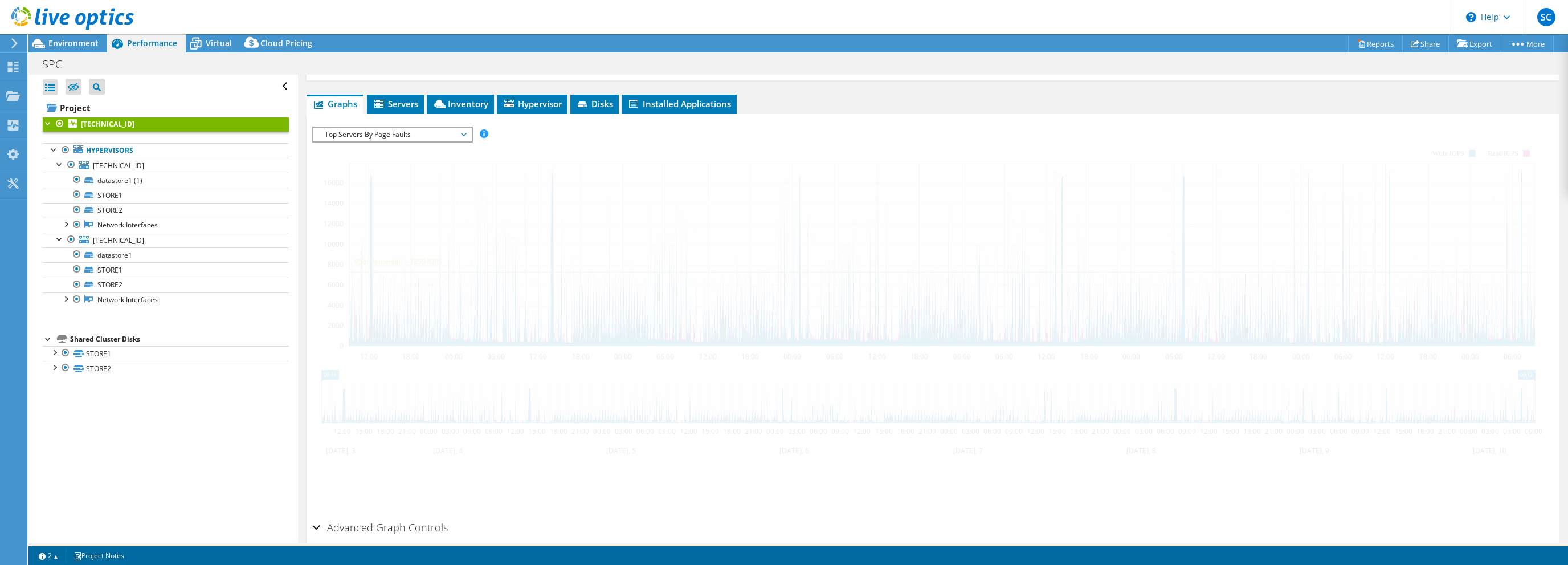
scroll to position [129, 0]
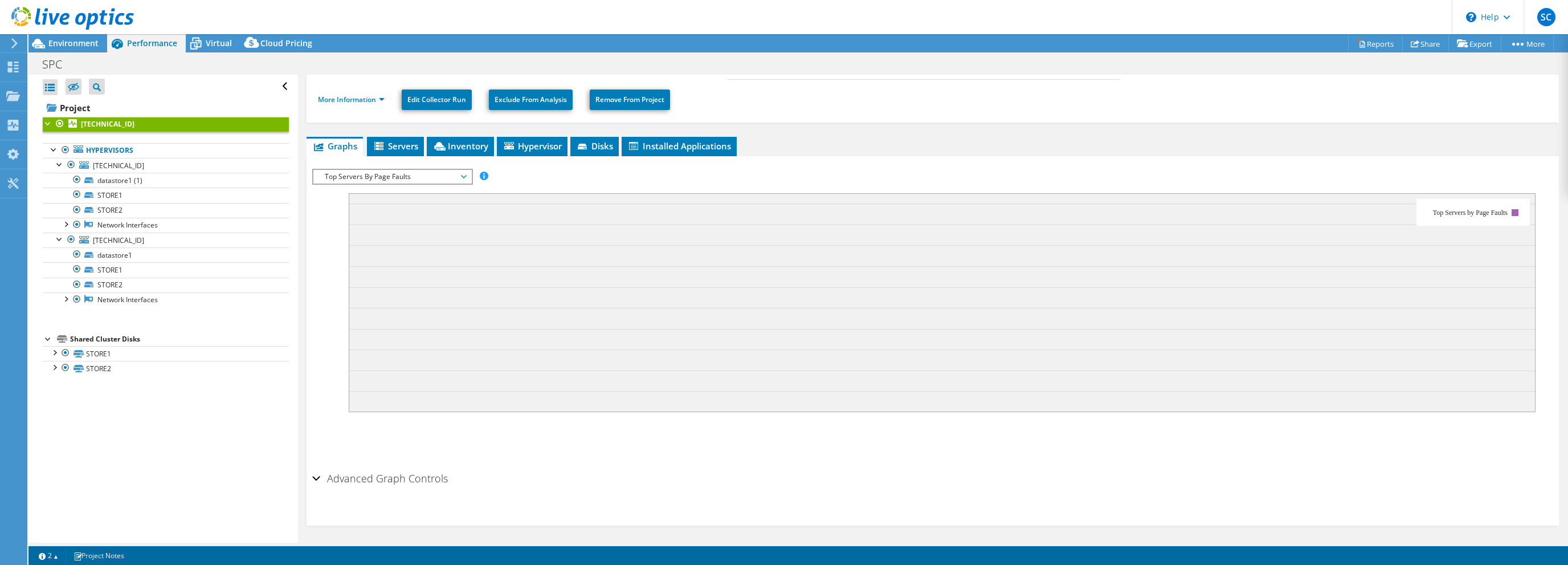
click at [461, 175] on span "Top Servers By Page Faults" at bounding box center [392, 176] width 146 height 14
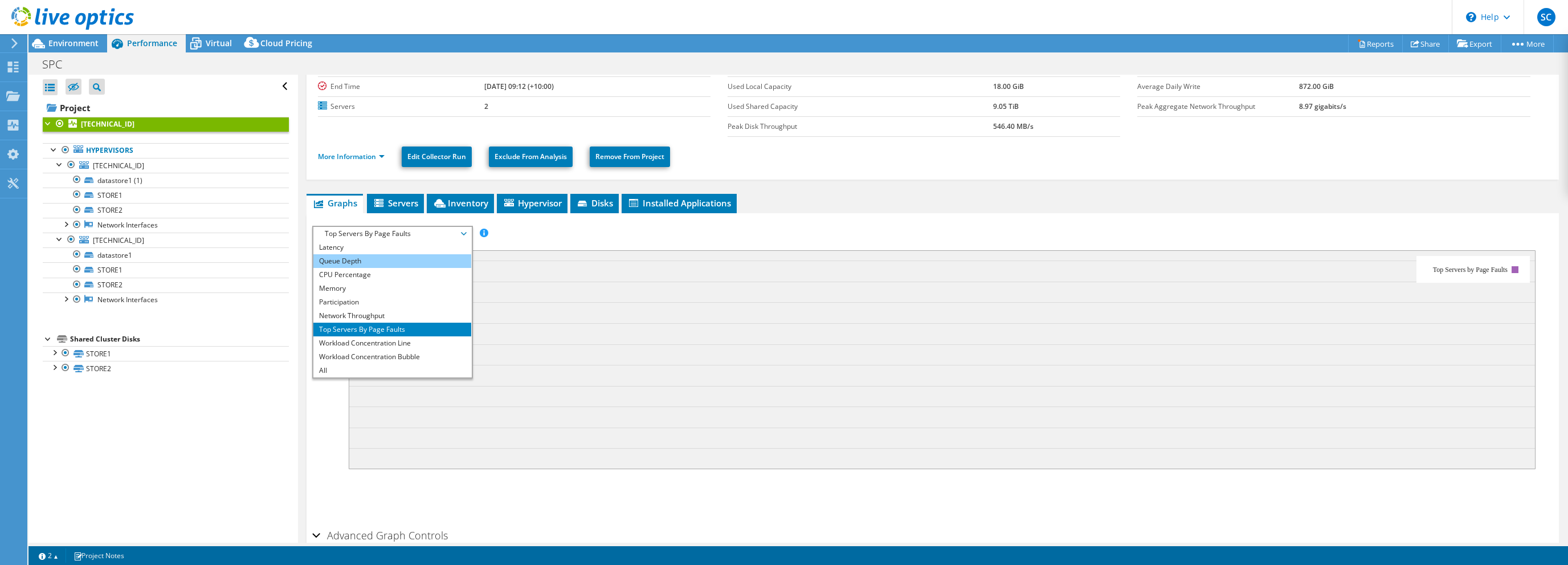
scroll to position [0, 0]
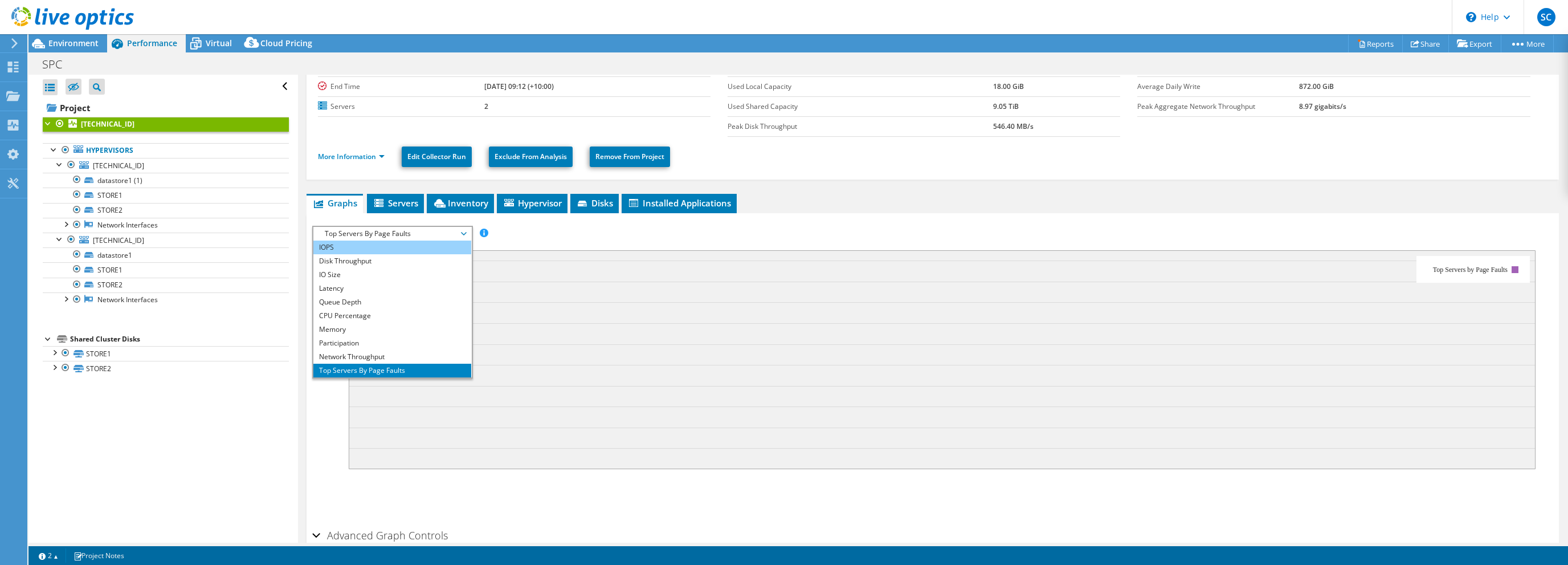
click at [358, 247] on li "IOPS" at bounding box center [392, 247] width 157 height 14
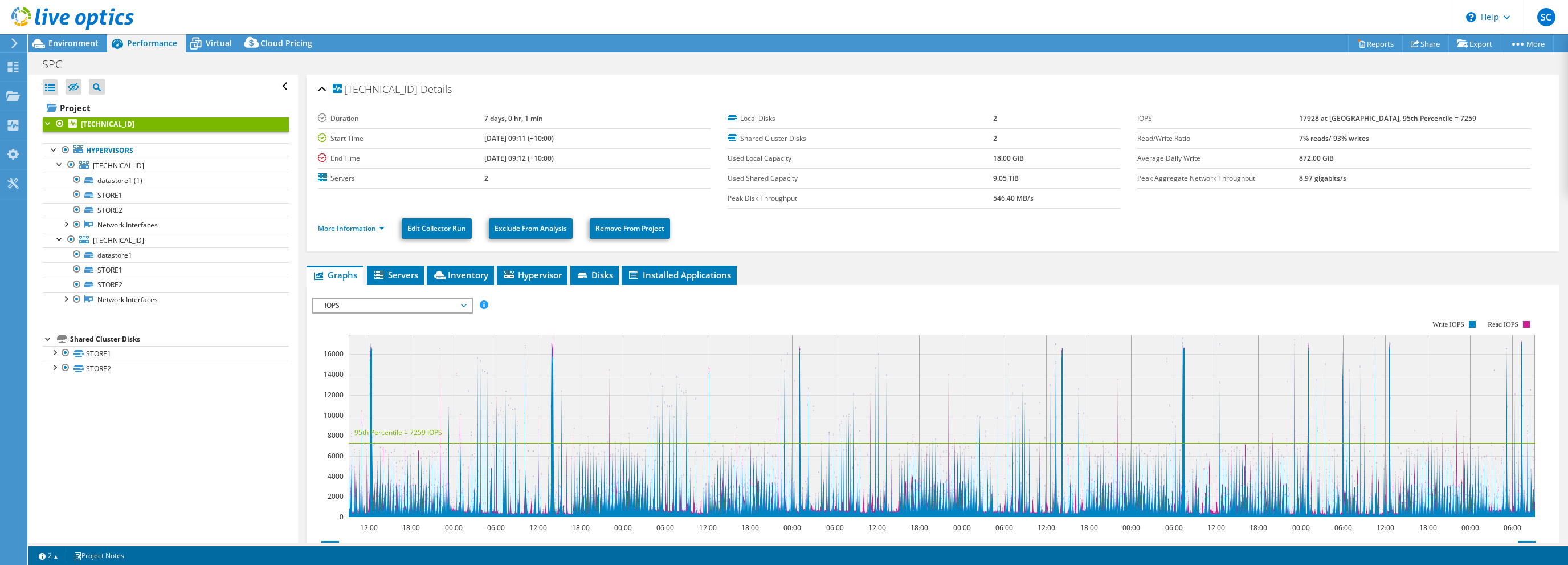
click at [147, 46] on span "Performance" at bounding box center [152, 42] width 50 height 11
click at [78, 42] on span "Environment" at bounding box center [73, 42] width 50 height 11
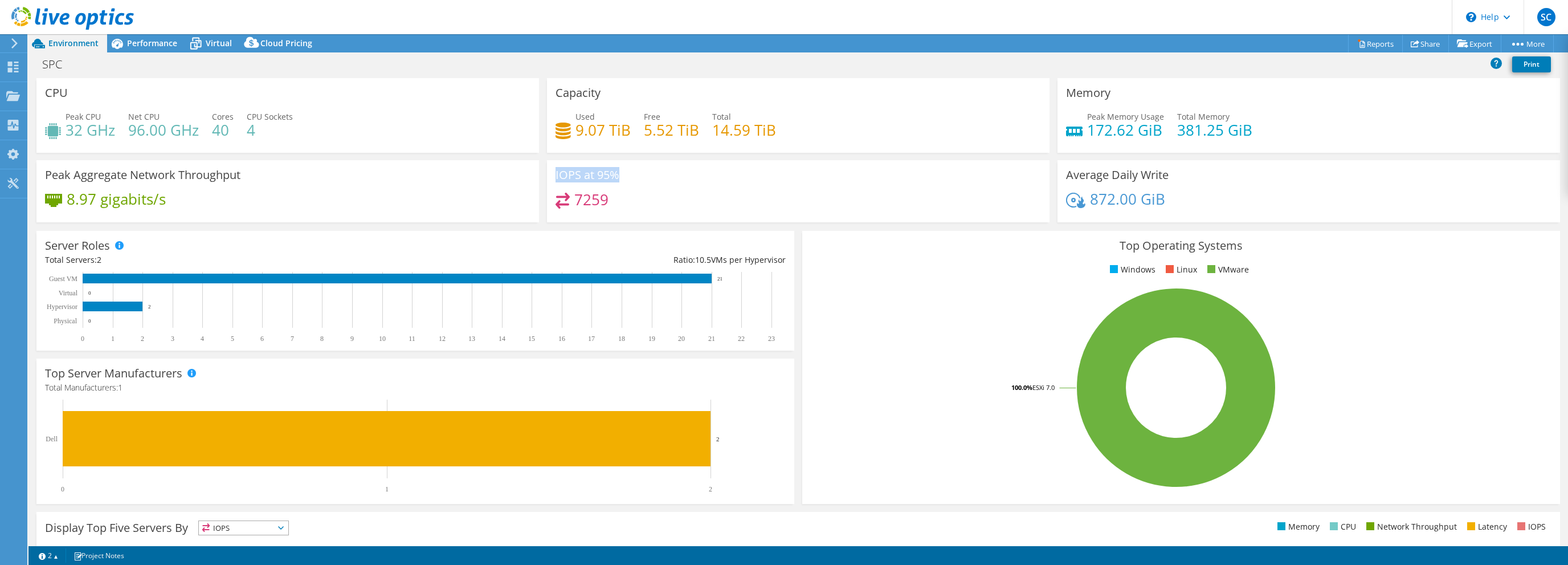
drag, startPoint x: 555, startPoint y: 173, endPoint x: 618, endPoint y: 175, distance: 63.0
click at [618, 175] on div "IOPS at 95% 7259" at bounding box center [798, 191] width 503 height 62
click at [166, 39] on span "Performance" at bounding box center [152, 42] width 50 height 11
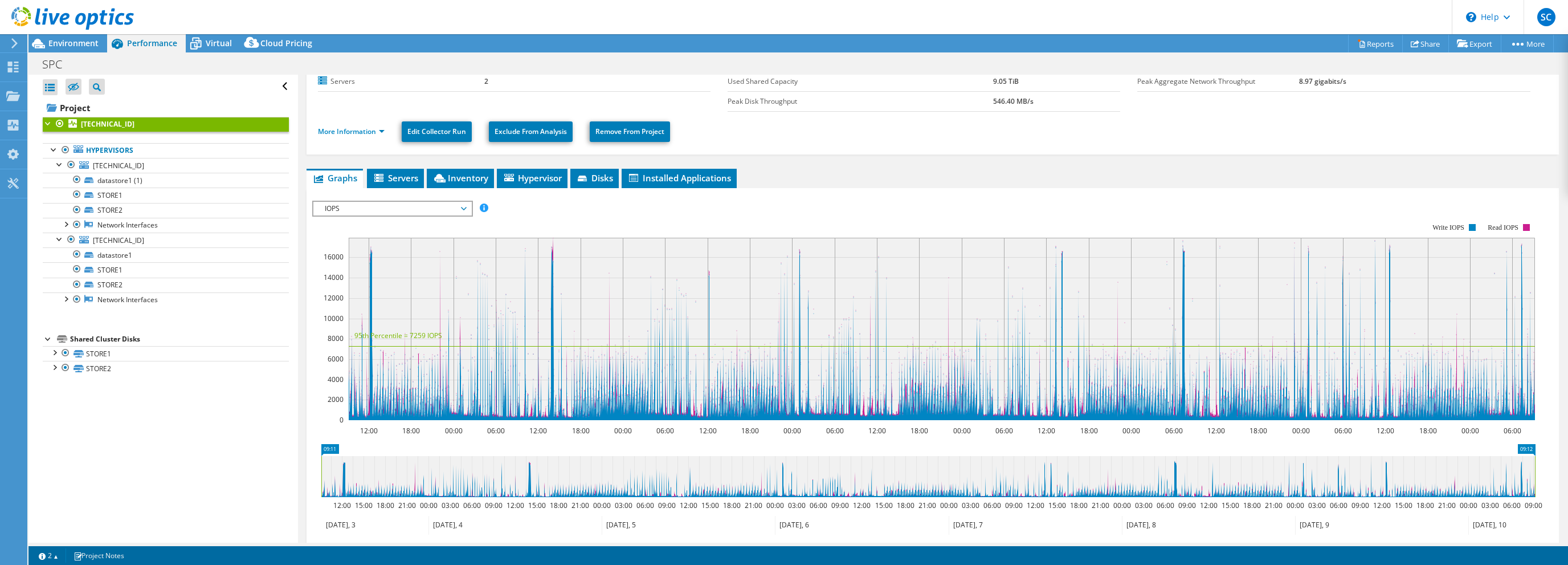
scroll to position [114, 0]
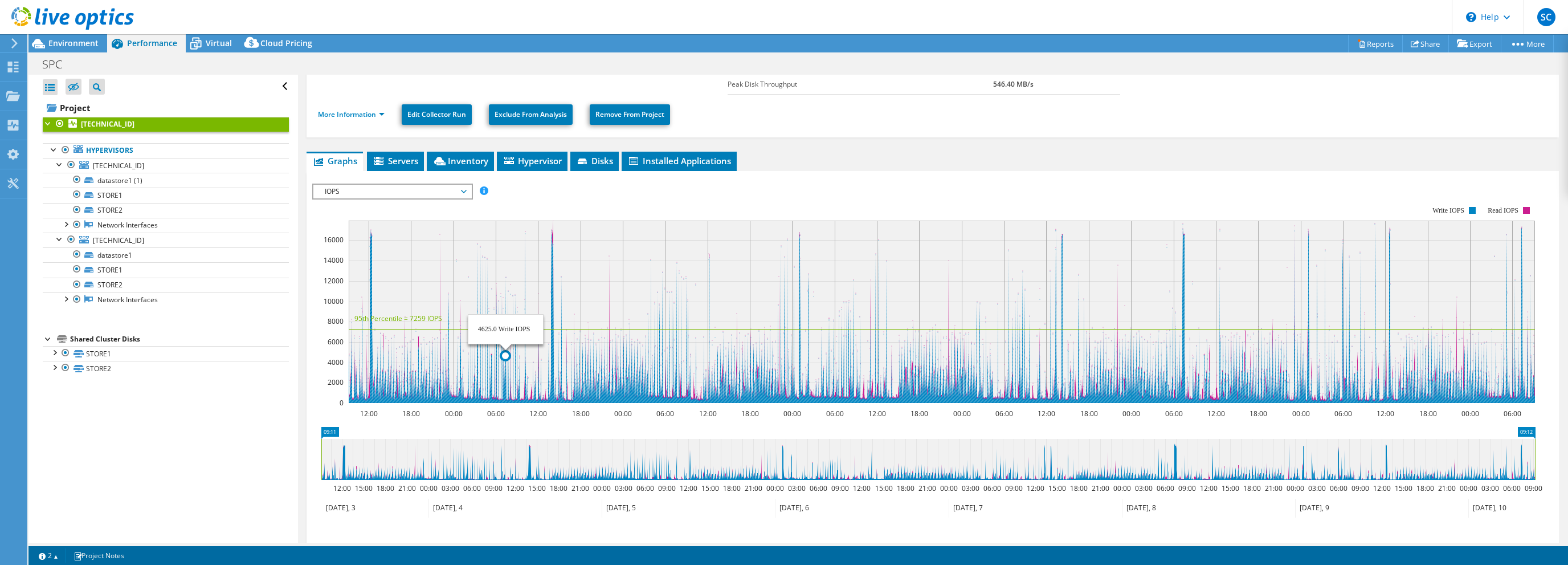
click at [506, 354] on icon at bounding box center [941, 313] width 1186 height 179
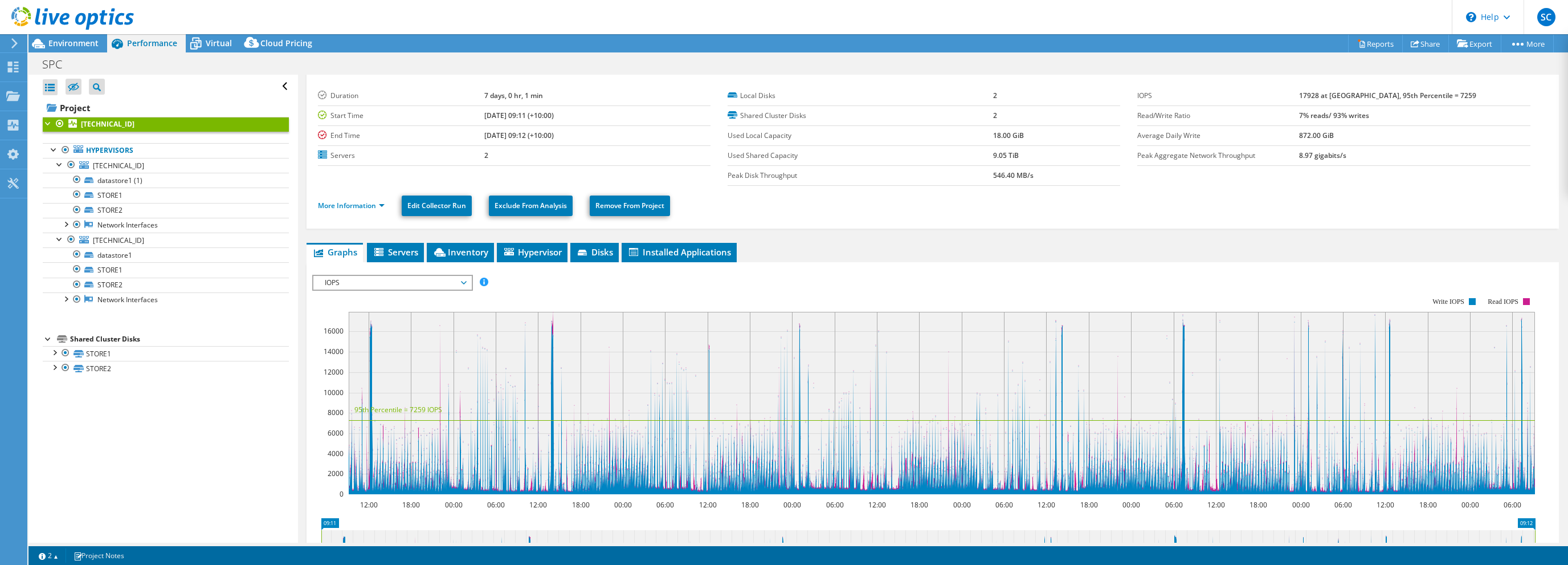
scroll to position [0, 0]
